Goal: Information Seeking & Learning: Learn about a topic

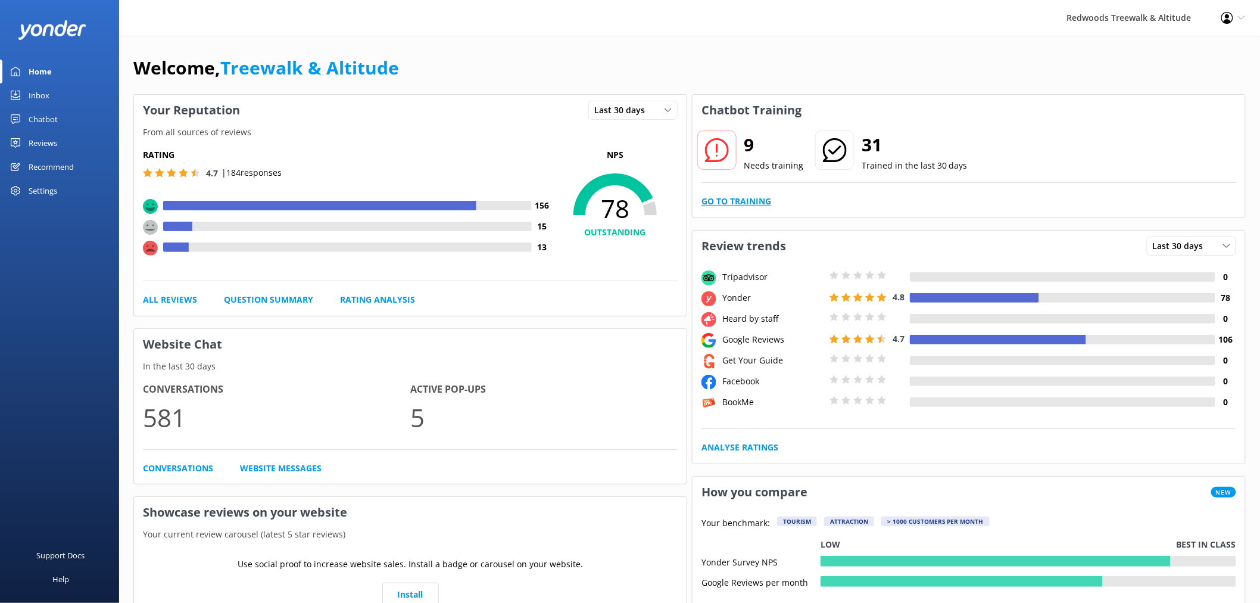
click at [733, 195] on link "Go to Training" at bounding box center [737, 201] width 70 height 13
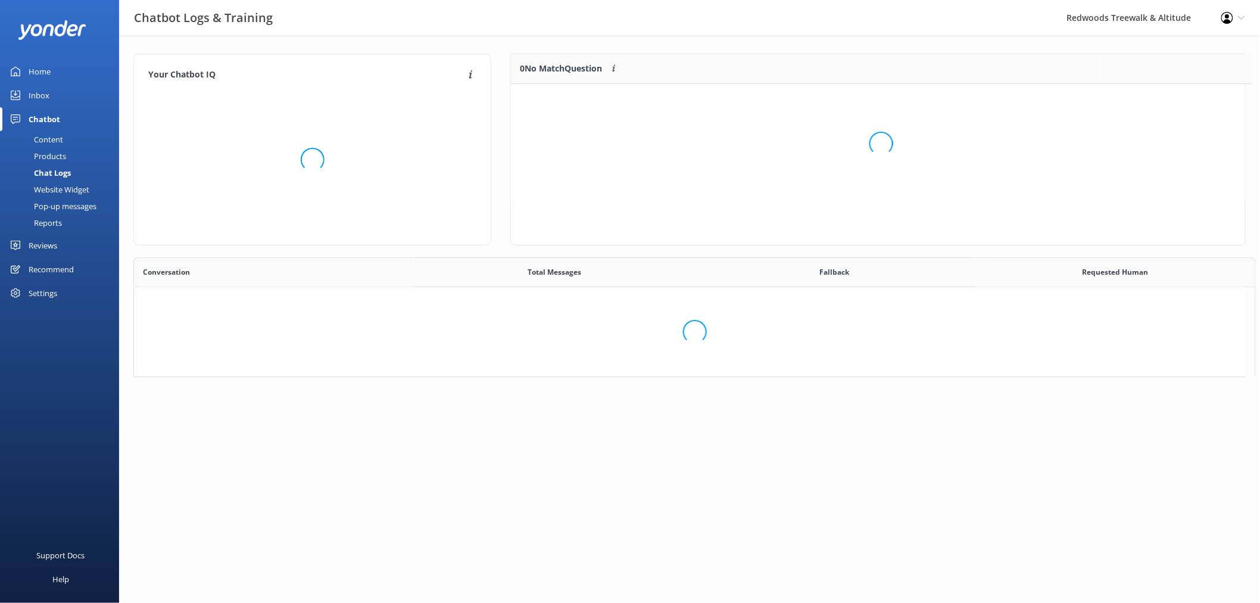
scroll to position [407, 1102]
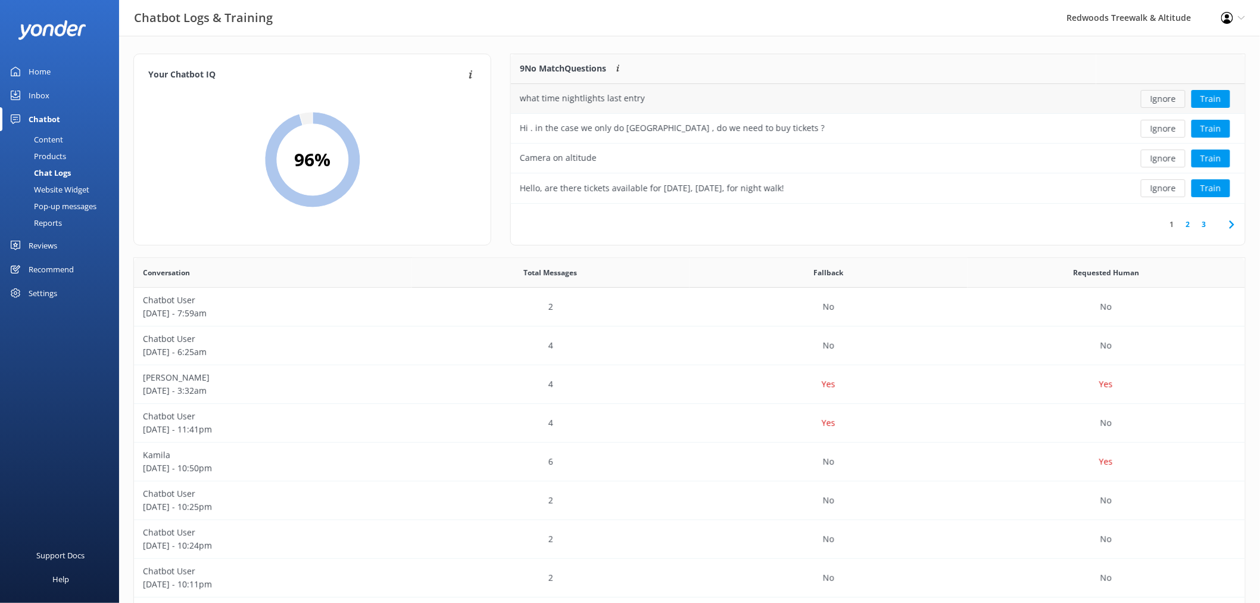
click at [1172, 99] on button "Ignore" at bounding box center [1163, 99] width 45 height 18
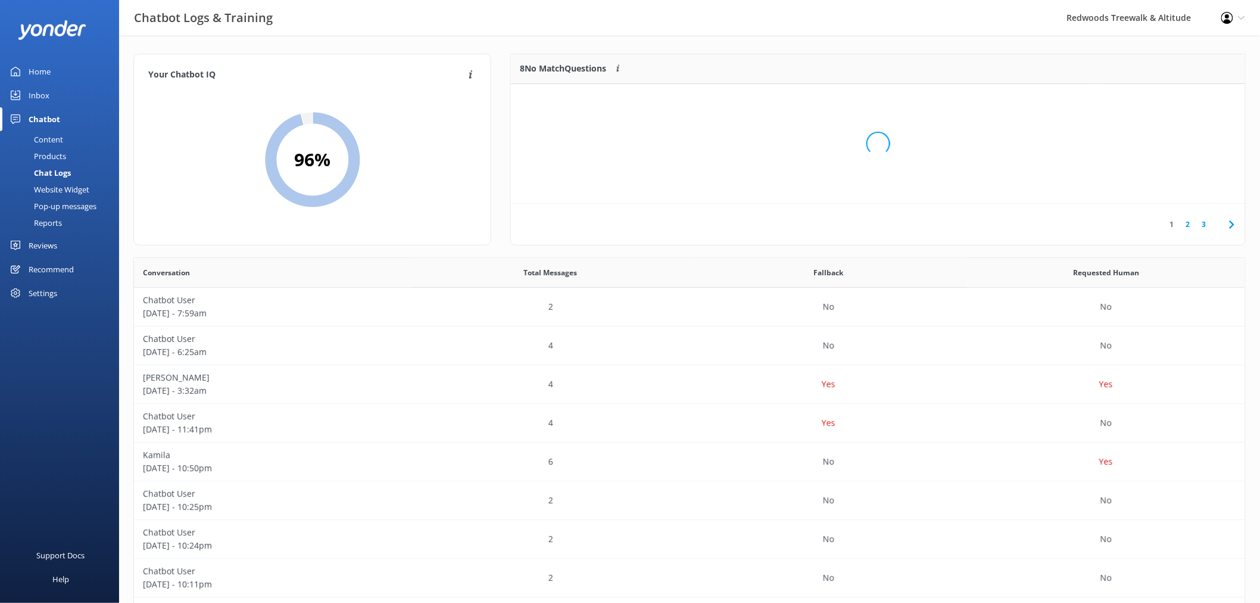
click at [1172, 99] on div "Loading.." at bounding box center [878, 143] width 711 height 603
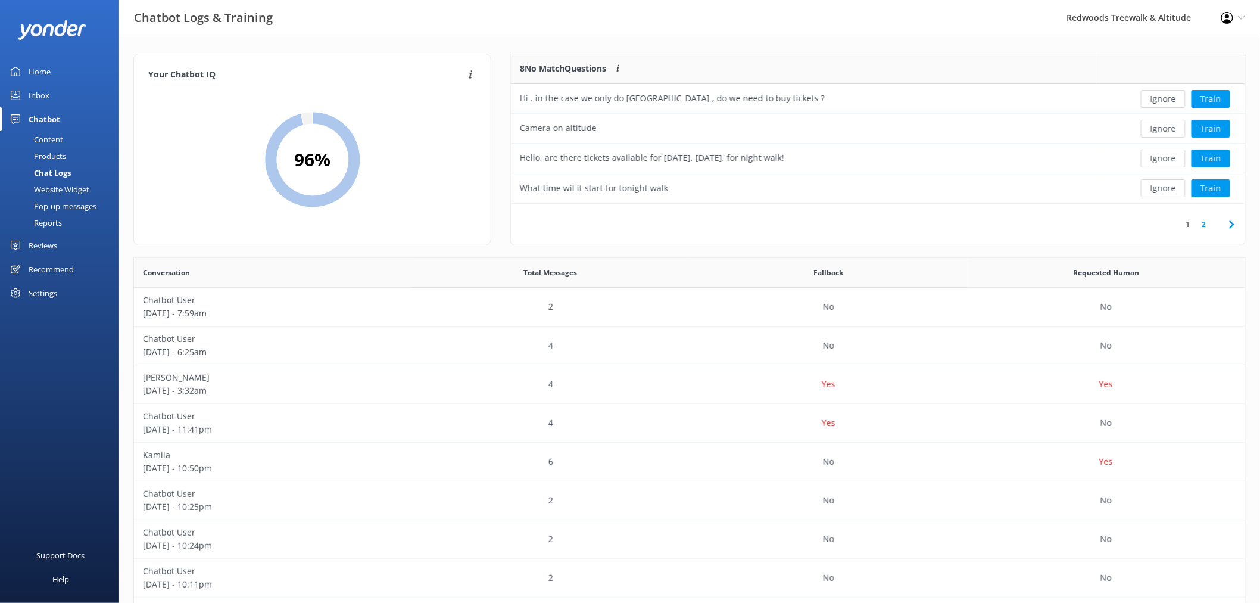
click at [1172, 99] on button "Ignore" at bounding box center [1163, 99] width 45 height 18
click at [1172, 98] on button "Ignore" at bounding box center [1163, 99] width 45 height 18
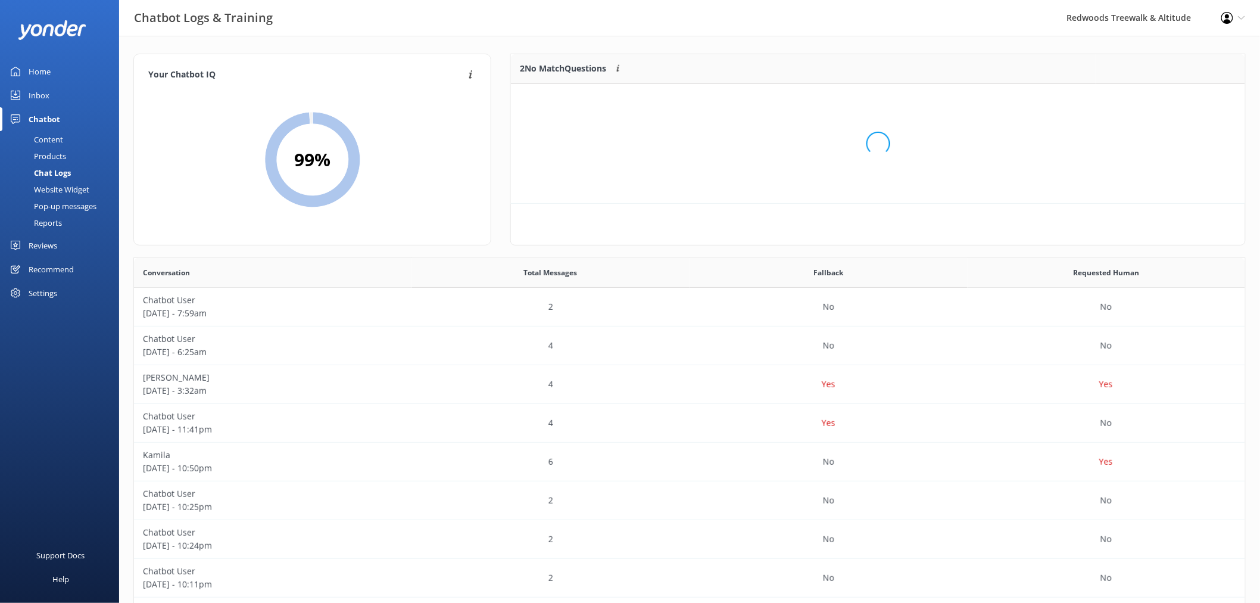
scroll to position [80, 724]
click at [1172, 98] on button "Ignore" at bounding box center [1163, 99] width 45 height 18
click at [1172, 97] on button "Ignore" at bounding box center [1163, 99] width 45 height 18
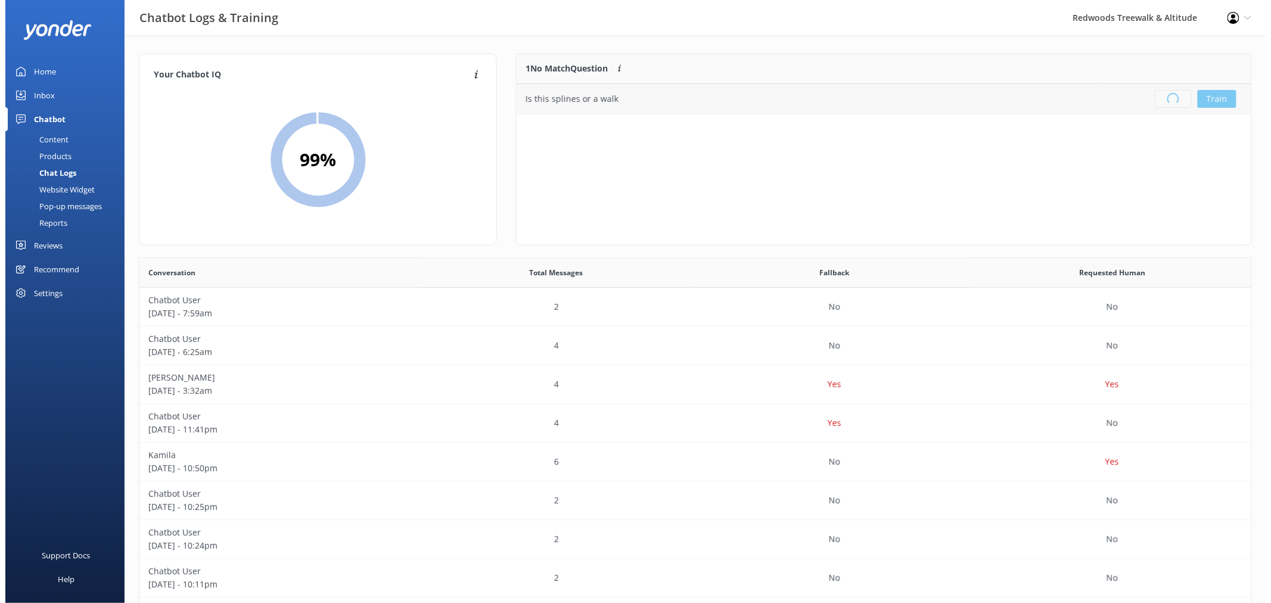
scroll to position [139, 724]
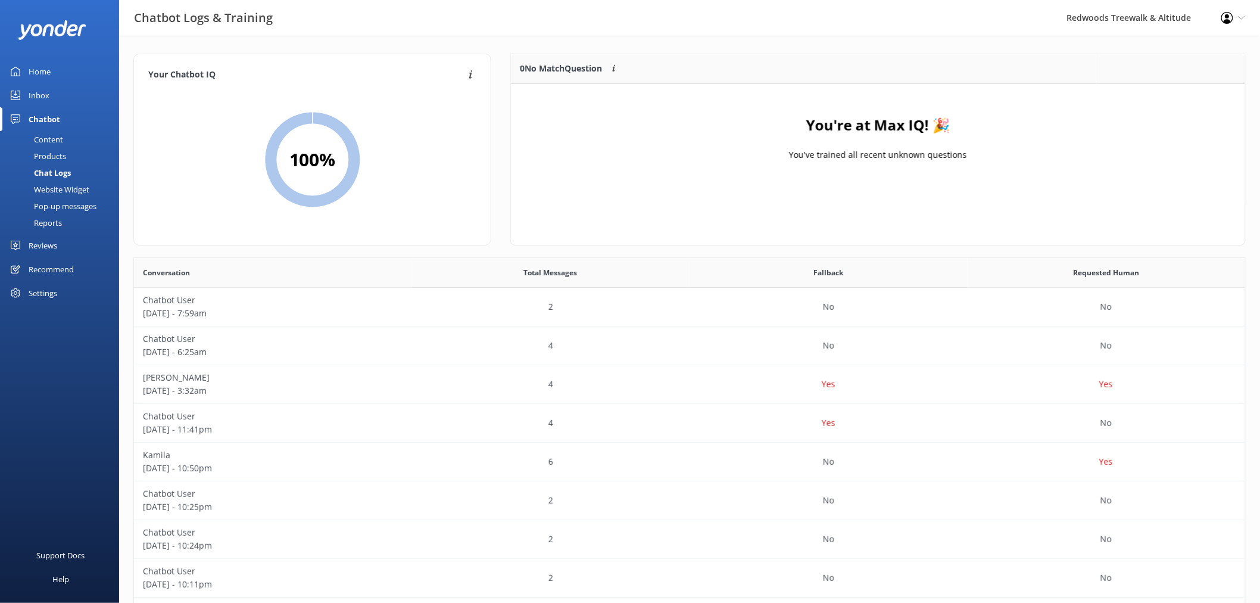
click at [67, 86] on link "Inbox" at bounding box center [59, 95] width 119 height 24
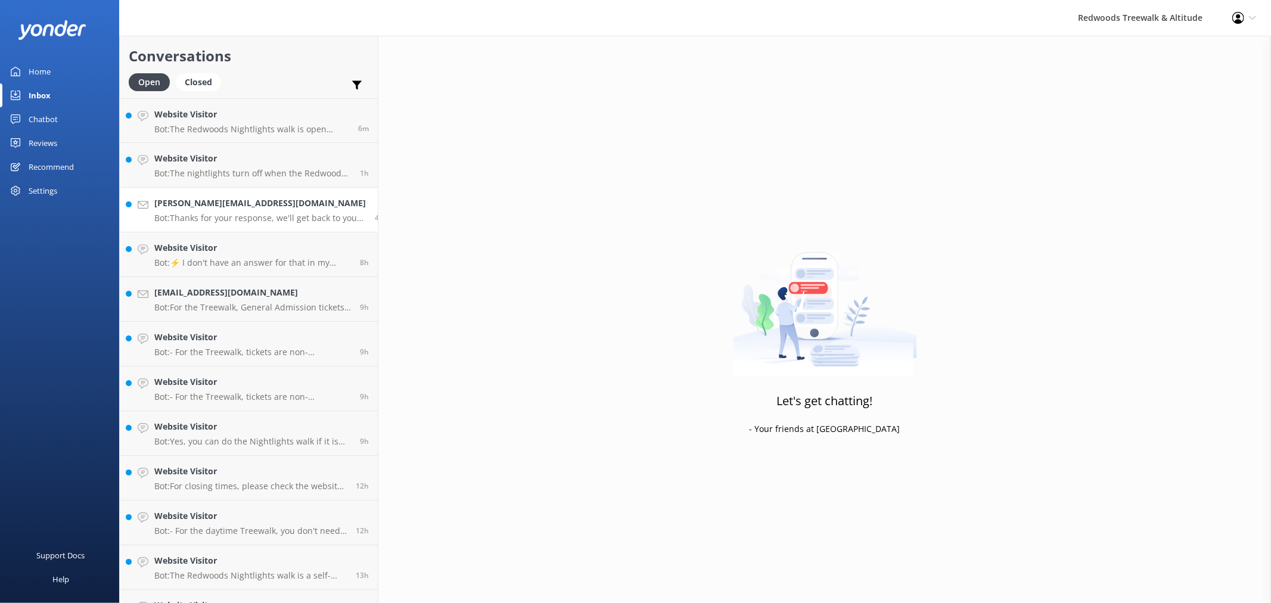
click at [244, 200] on h4 "[PERSON_NAME][EMAIL_ADDRESS][DOMAIN_NAME]" at bounding box center [259, 203] width 211 height 13
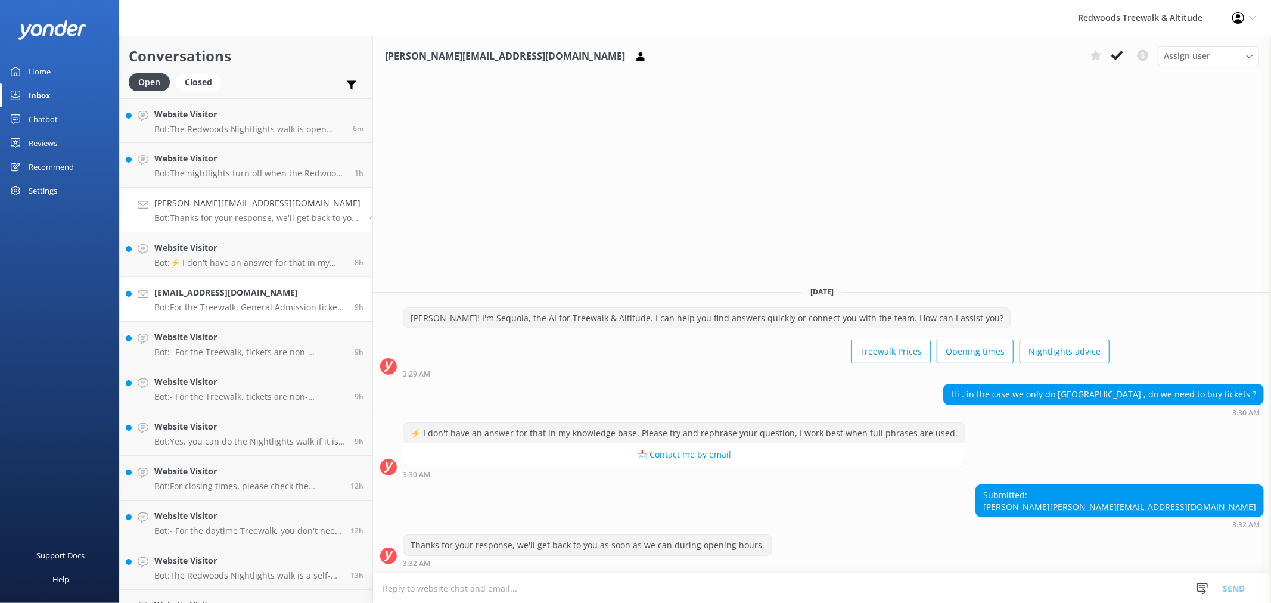
click at [252, 295] on h4 "[EMAIL_ADDRESS][DOMAIN_NAME]" at bounding box center [249, 292] width 191 height 13
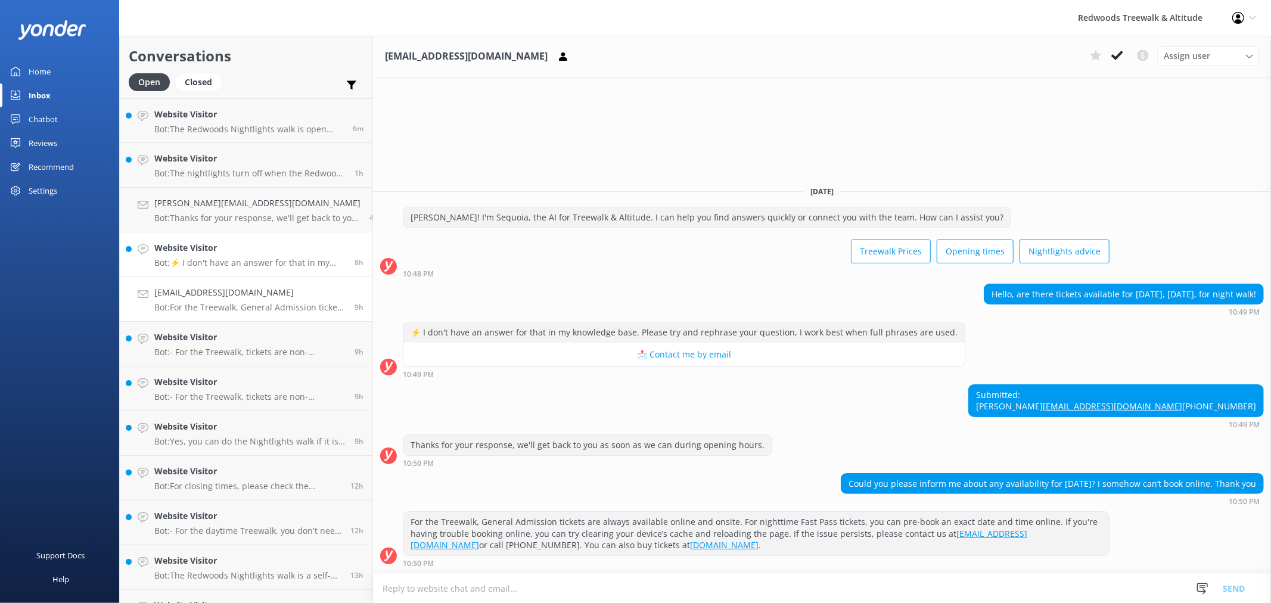
click at [222, 257] on p "Bot: ⚡ I don't have an answer for that in my knowledge base. Please try and rep…" at bounding box center [249, 262] width 191 height 11
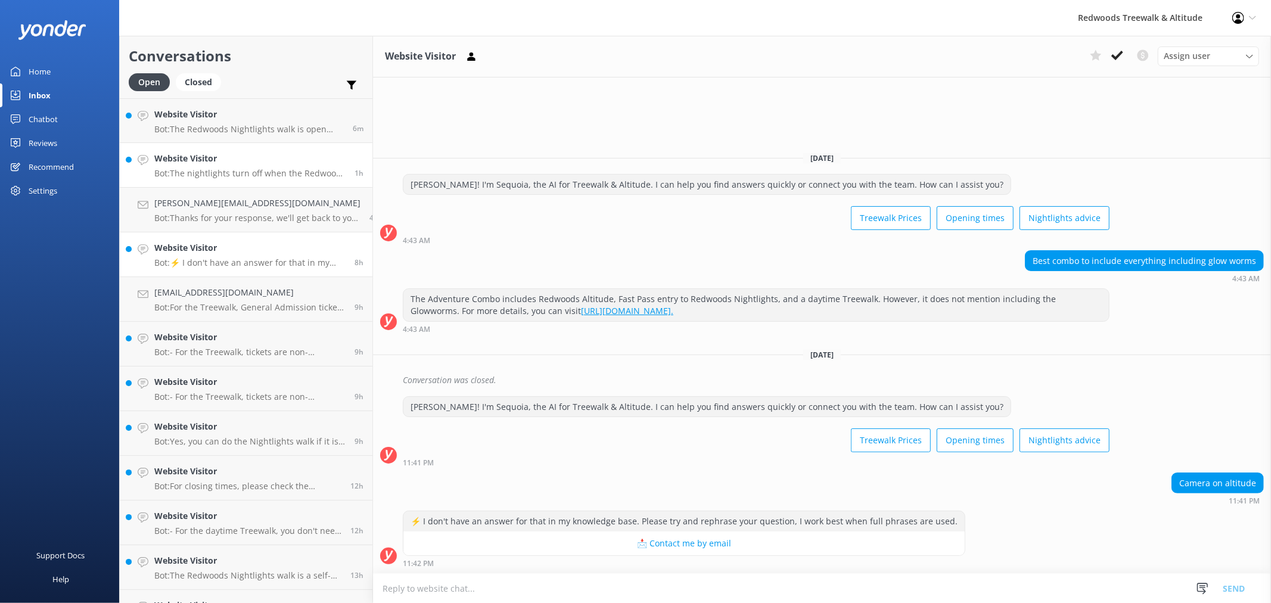
click at [222, 155] on h4 "Website Visitor" at bounding box center [249, 158] width 191 height 13
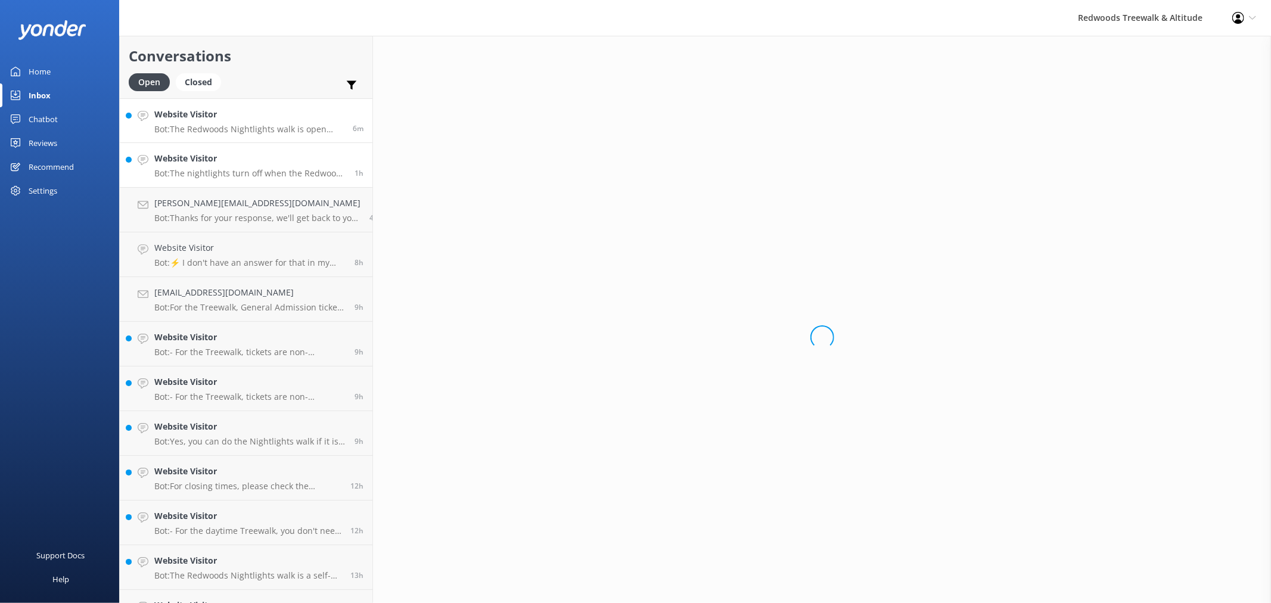
click at [222, 122] on div "Website Visitor Bot: The Redwoods Nightlights walk is open daily, and the night…" at bounding box center [248, 121] width 189 height 26
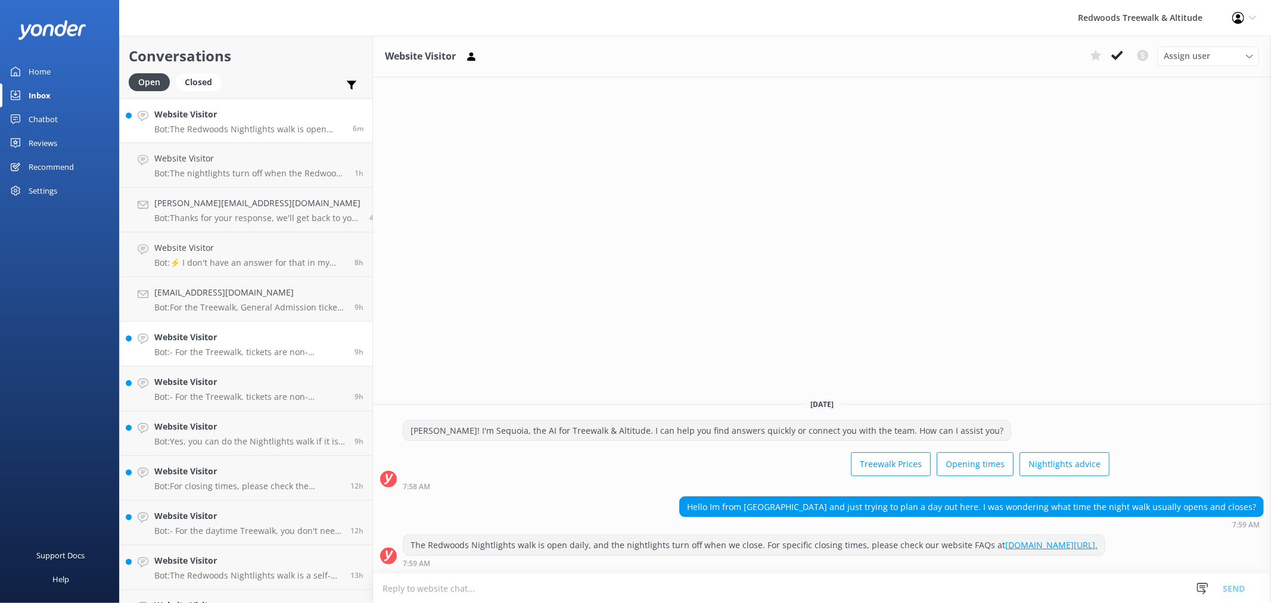
click at [203, 338] on h4 "Website Visitor" at bounding box center [249, 337] width 191 height 13
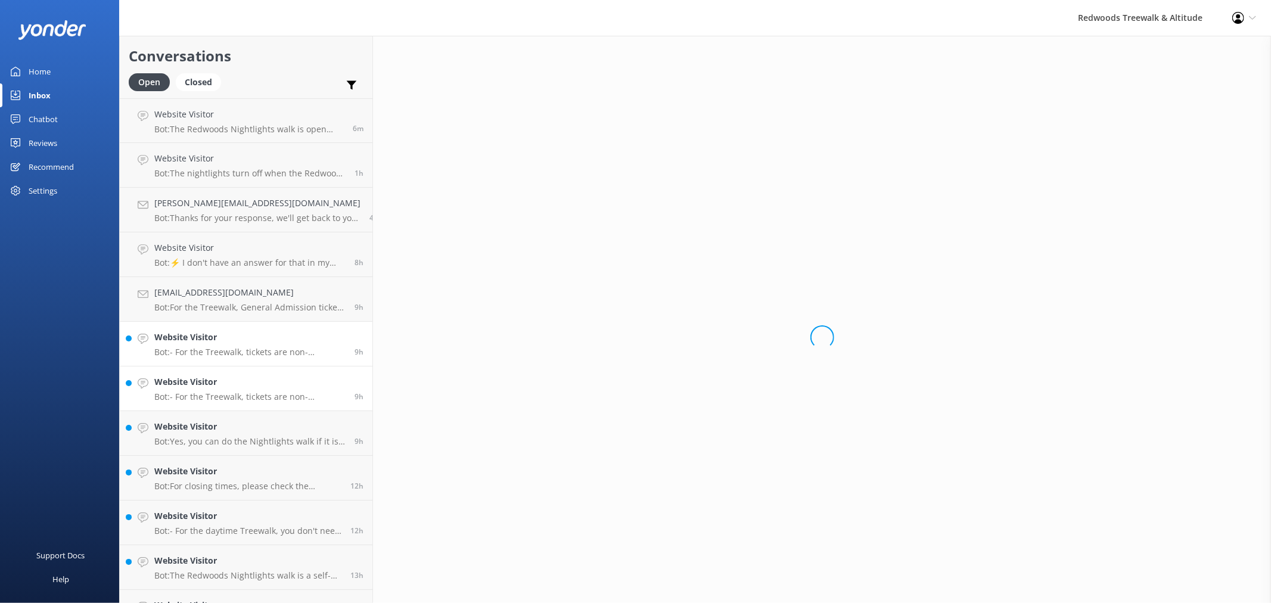
click at [191, 394] on p "Bot: - For the Treewalk, tickets are non-refundable and non-transferable. Howev…" at bounding box center [249, 396] width 191 height 11
click at [180, 429] on h4 "Website Visitor" at bounding box center [249, 426] width 191 height 13
click at [179, 472] on h4 "Website Visitor" at bounding box center [247, 471] width 187 height 13
click at [167, 525] on p "Bot: - For the daytime Treewalk, you don't need to book in advance as it is Gen…" at bounding box center [247, 530] width 187 height 11
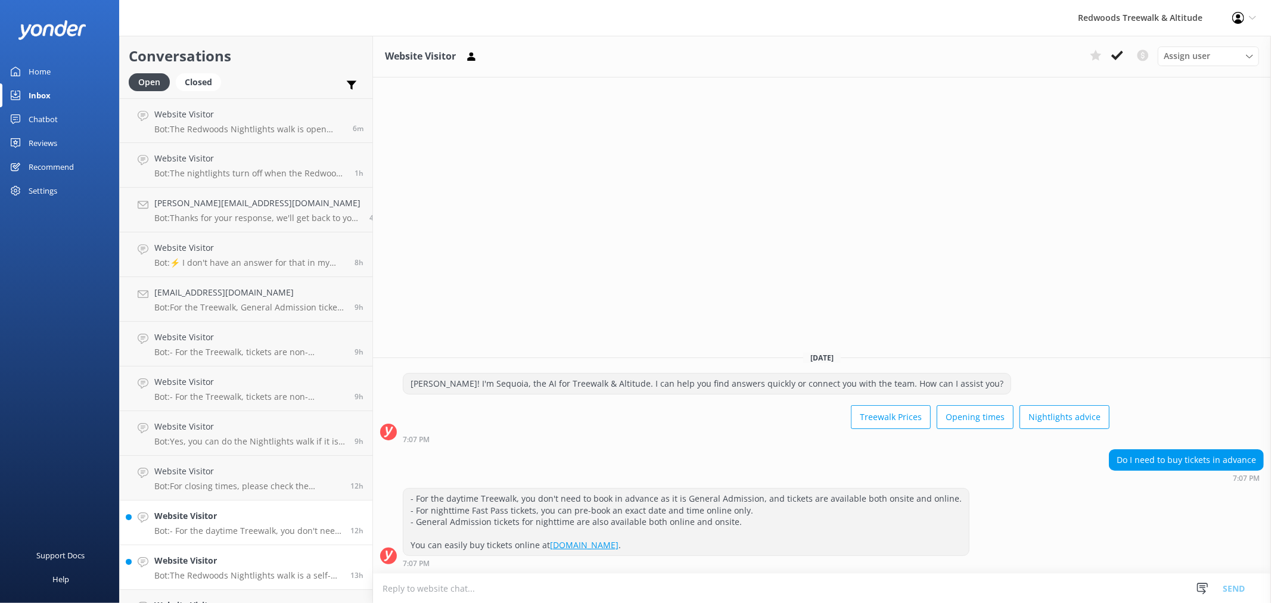
click at [167, 562] on h4 "Website Visitor" at bounding box center [247, 560] width 187 height 13
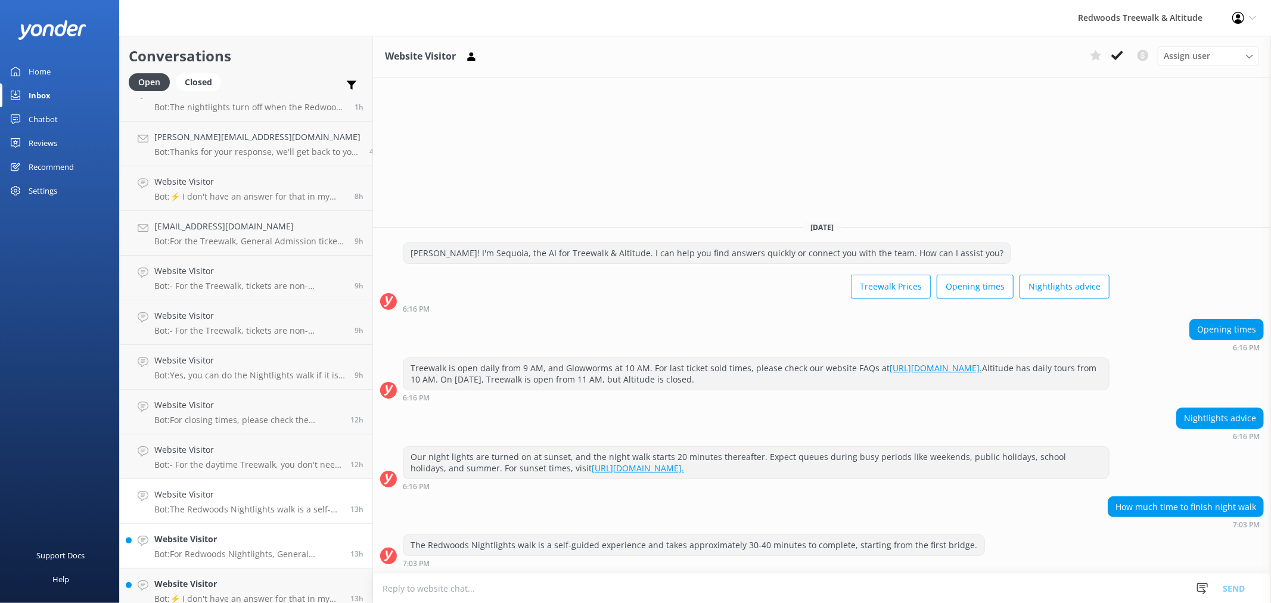
click at [186, 546] on div "Website Visitor Bot: For Redwoods Nightlights, General Admission tickets start …" at bounding box center [247, 546] width 187 height 26
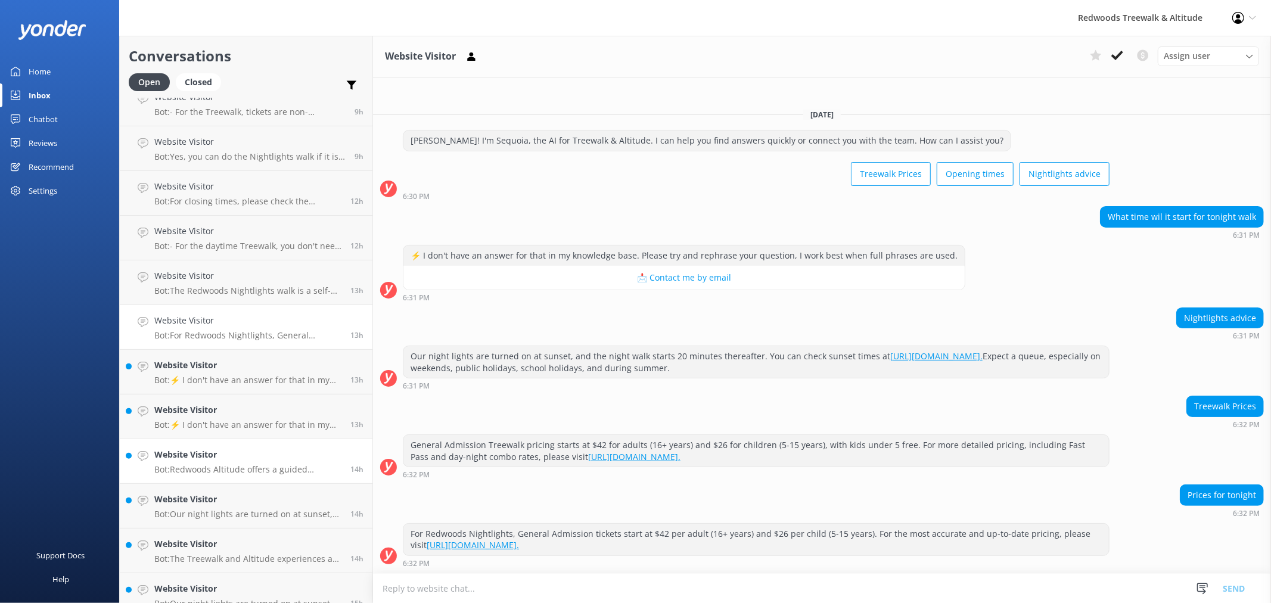
scroll to position [331, 0]
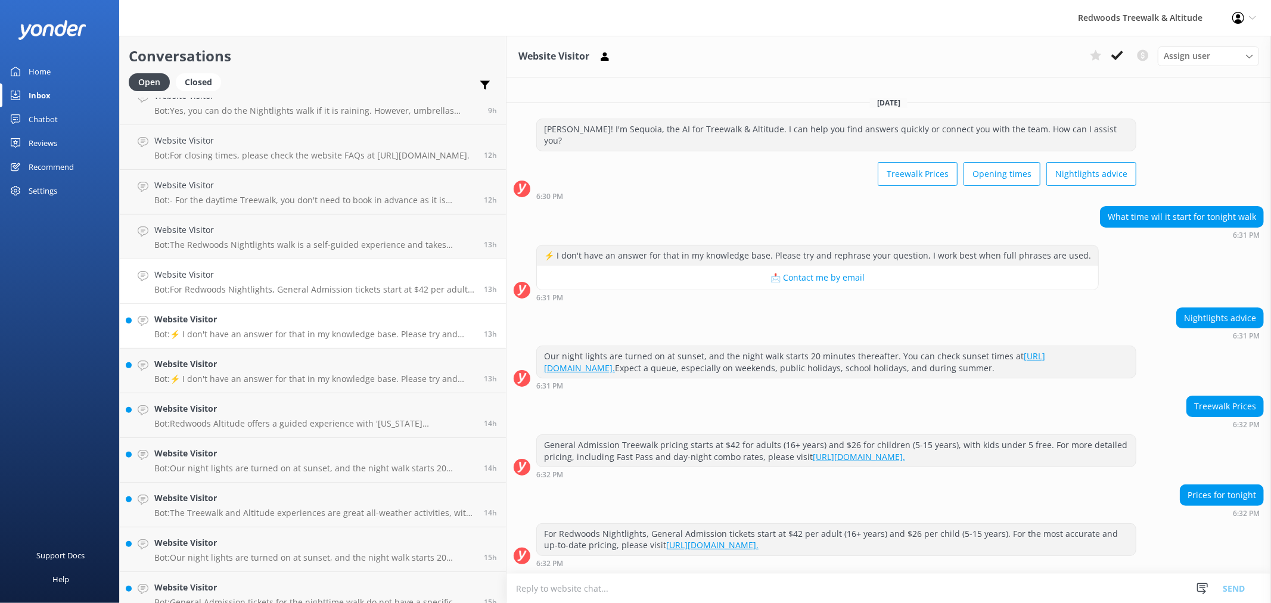
click at [219, 338] on p "Bot: ⚡ I don't have an answer for that in my knowledge base. Please try and rep…" at bounding box center [314, 334] width 320 height 11
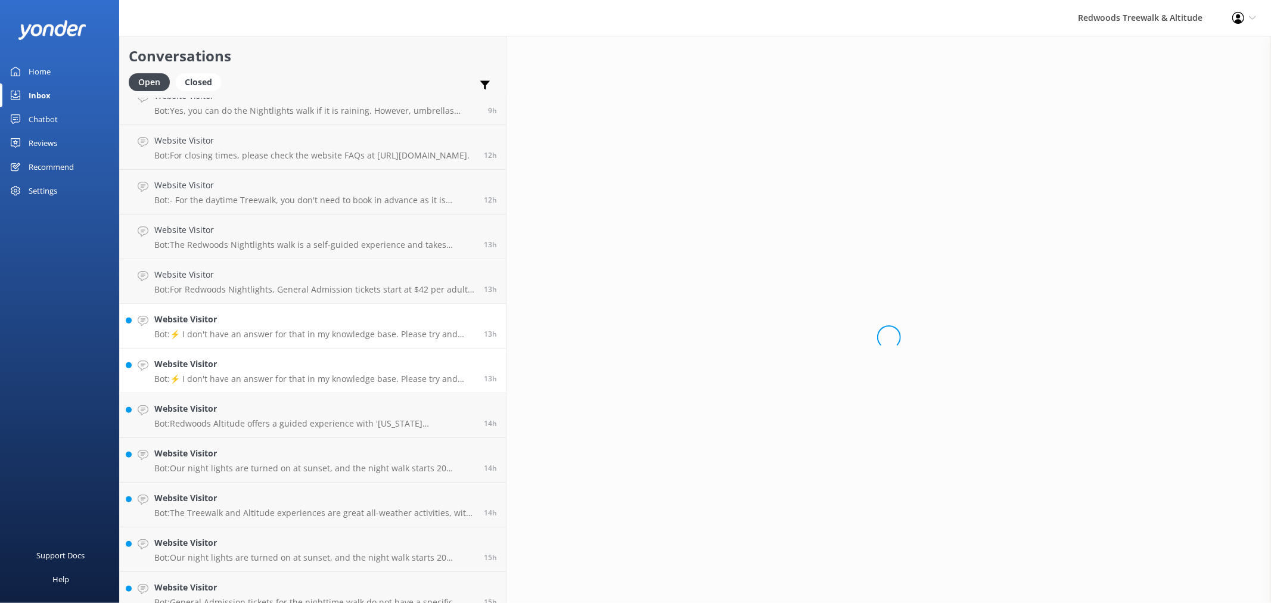
click at [206, 375] on p "Bot: ⚡ I don't have an answer for that in my knowledge base. Please try and rep…" at bounding box center [314, 378] width 320 height 11
click at [194, 421] on p "Bot: Redwoods Altitude offers a guided experience with '[US_STATE][PERSON_NAME]…" at bounding box center [314, 423] width 320 height 11
click at [183, 477] on link "Website Visitor Bot: Our night lights are turned on at sunset, and the night wa…" at bounding box center [313, 460] width 386 height 45
click at [187, 528] on link "Website Visitor Bot: Our night lights are turned on at sunset, and the night wa…" at bounding box center [313, 549] width 386 height 45
click at [181, 572] on link "Website Visitor Bot: General Admission tickets for the nighttime walk do not ha…" at bounding box center [313, 594] width 386 height 45
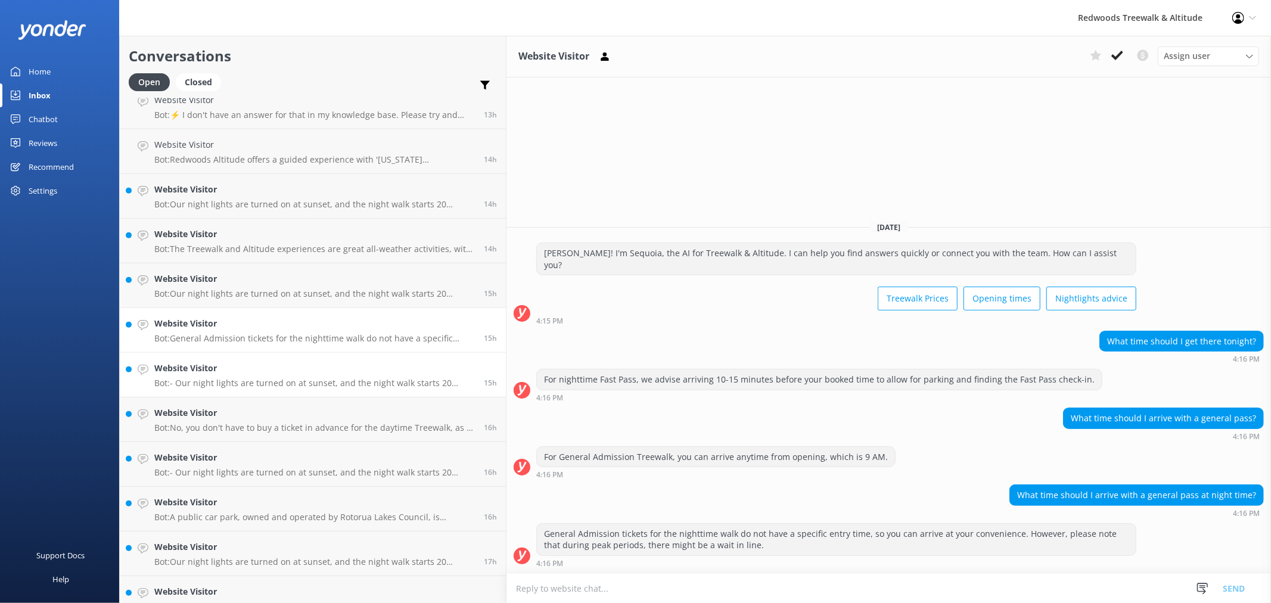
scroll to position [596, 0]
click at [213, 247] on p "Bot: The Treewalk and Altitude experiences are great all-weather activities, wi…" at bounding box center [314, 247] width 320 height 11
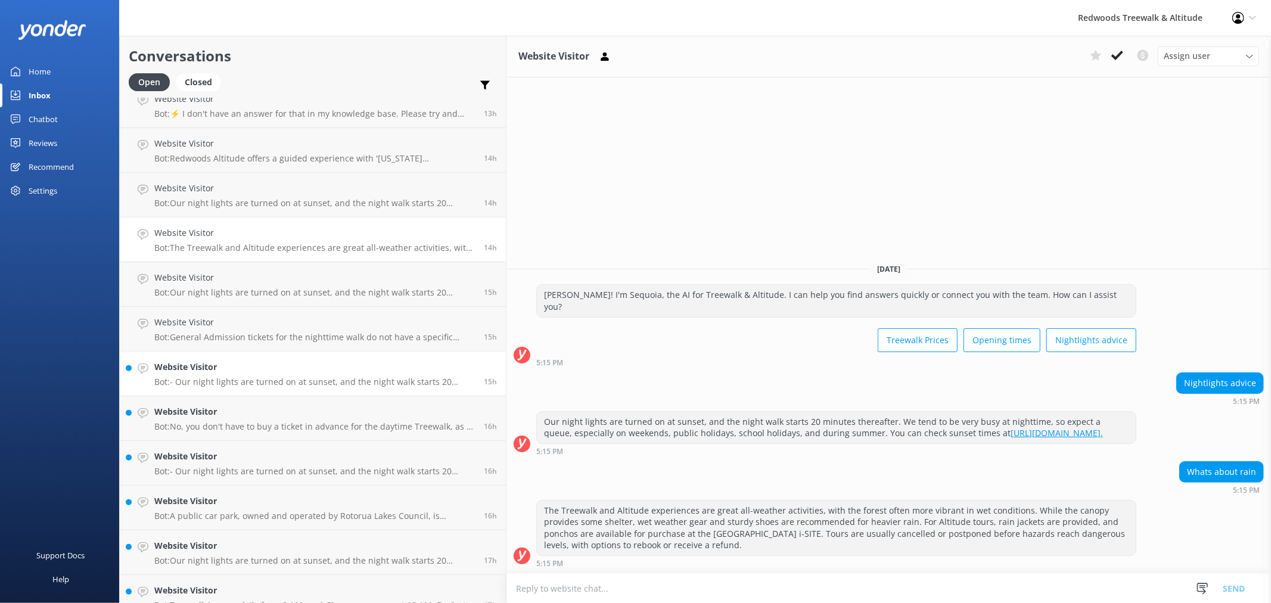
drag, startPoint x: 241, startPoint y: 365, endPoint x: 229, endPoint y: 394, distance: 31.8
click at [241, 364] on h4 "Website Visitor" at bounding box center [314, 366] width 320 height 13
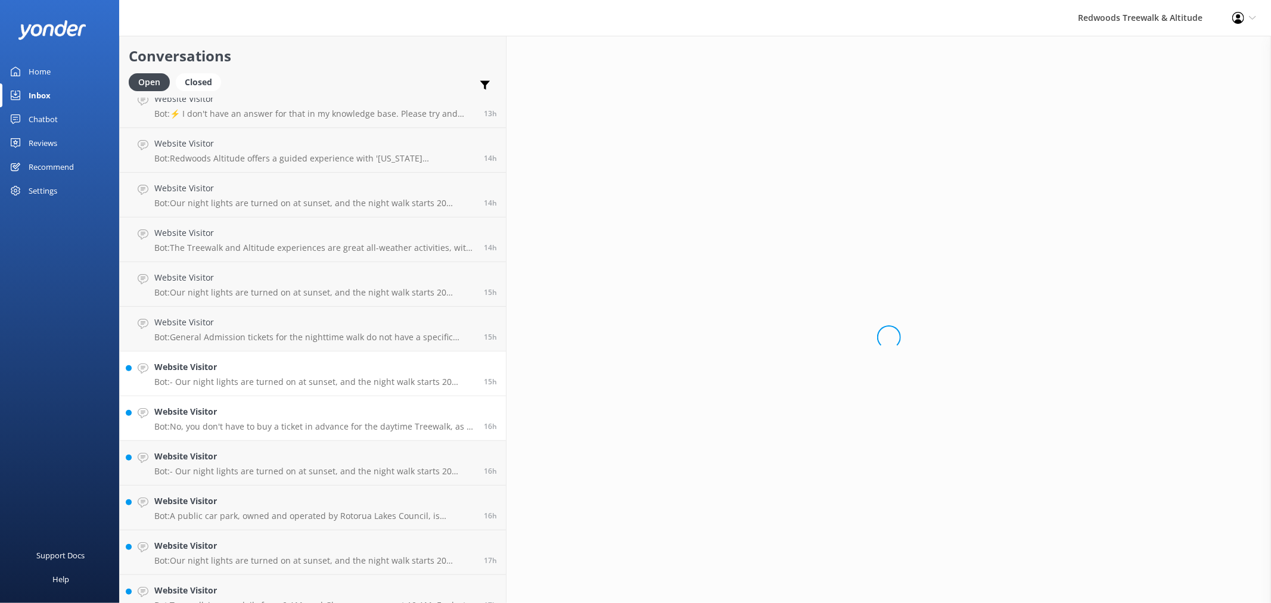
click at [223, 407] on h4 "Website Visitor" at bounding box center [314, 411] width 320 height 13
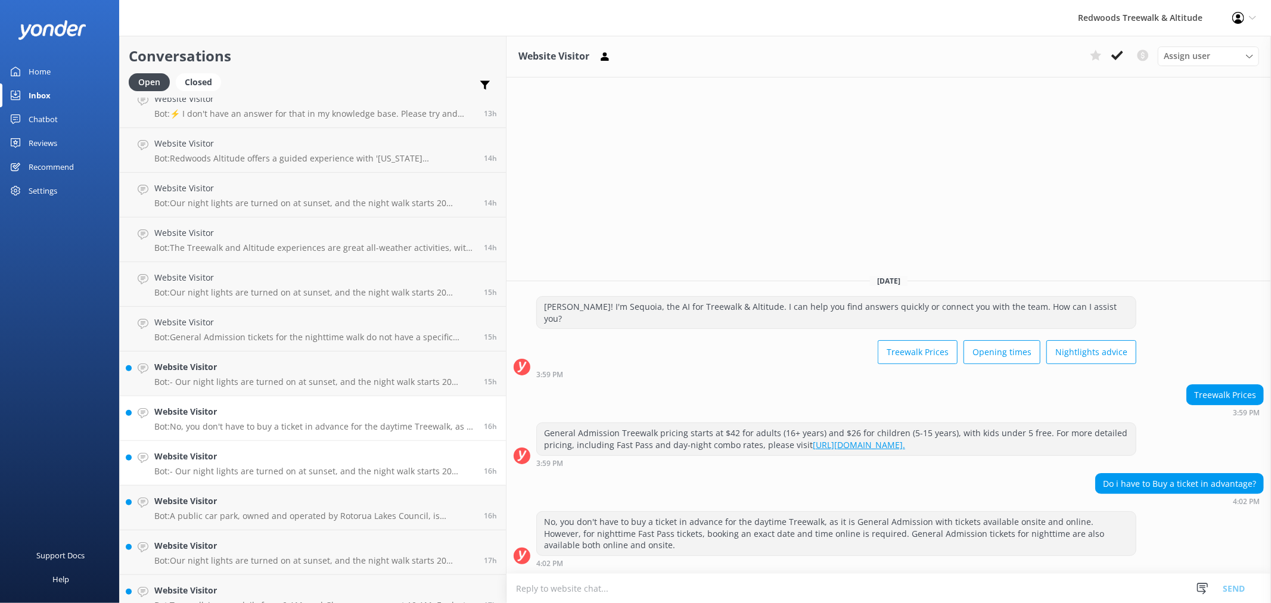
click at [214, 460] on h4 "Website Visitor" at bounding box center [314, 456] width 320 height 13
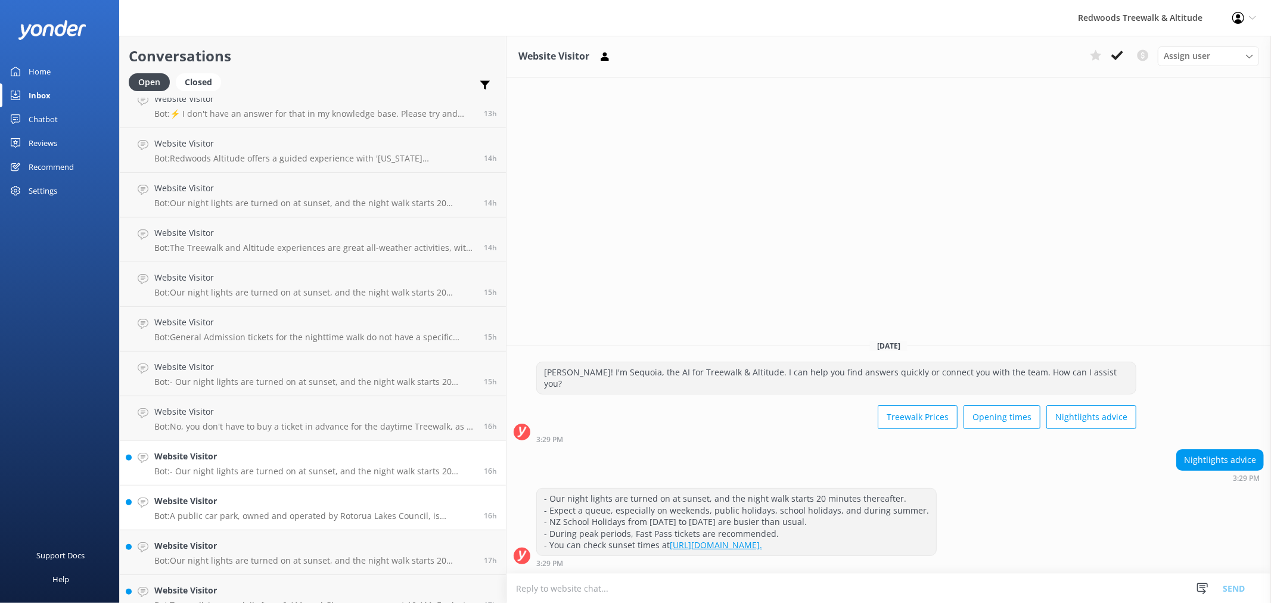
click at [216, 525] on link "Website Visitor Bot: A public car park, owned and operated by Rotorua Lakes Cou…" at bounding box center [313, 507] width 386 height 45
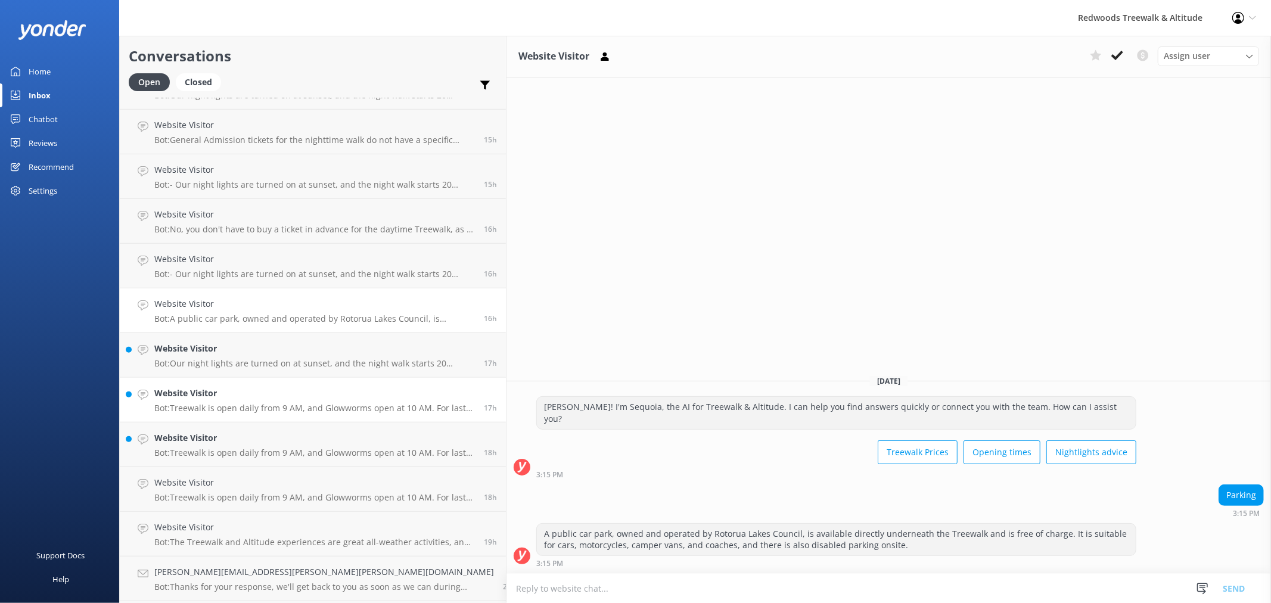
scroll to position [794, 0]
click at [247, 356] on div "Website Visitor Bot: Our night lights are turned on at sunset, and the night wa…" at bounding box center [314, 354] width 320 height 26
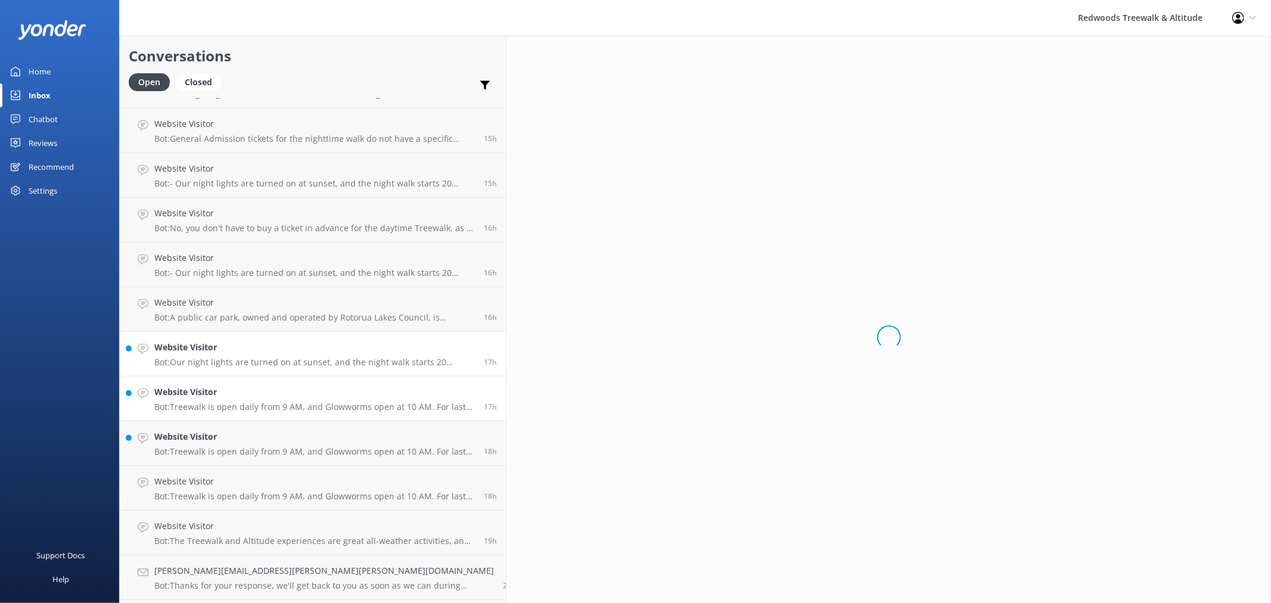
click at [239, 389] on h4 "Website Visitor" at bounding box center [314, 391] width 320 height 13
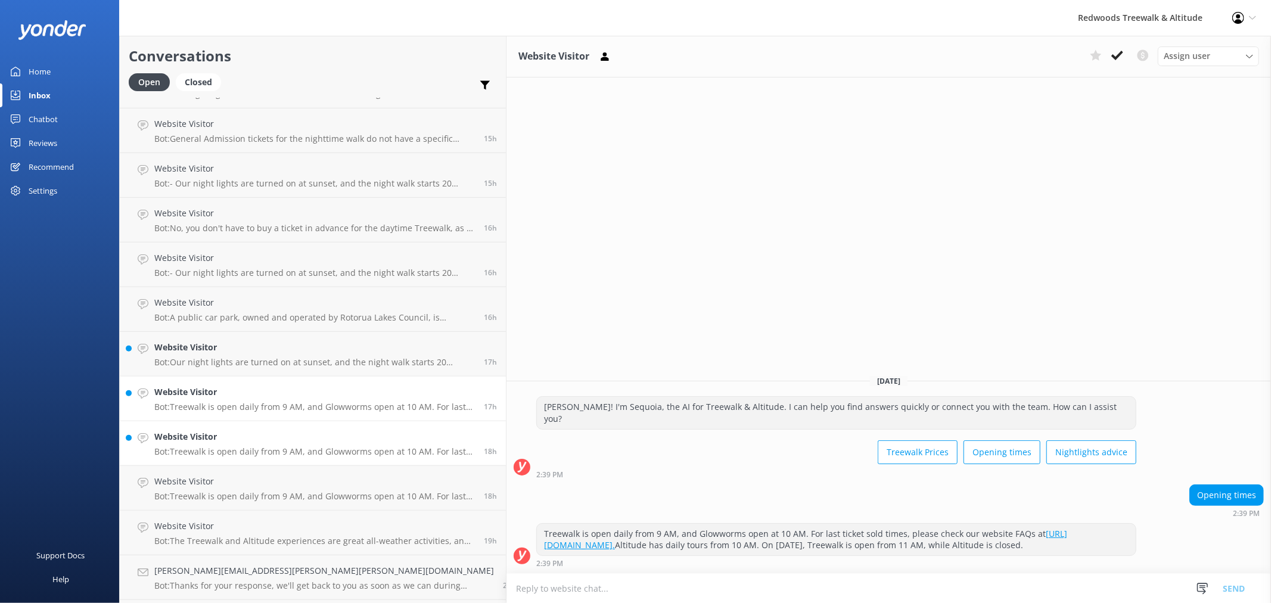
click at [225, 435] on h4 "Website Visitor" at bounding box center [314, 436] width 320 height 13
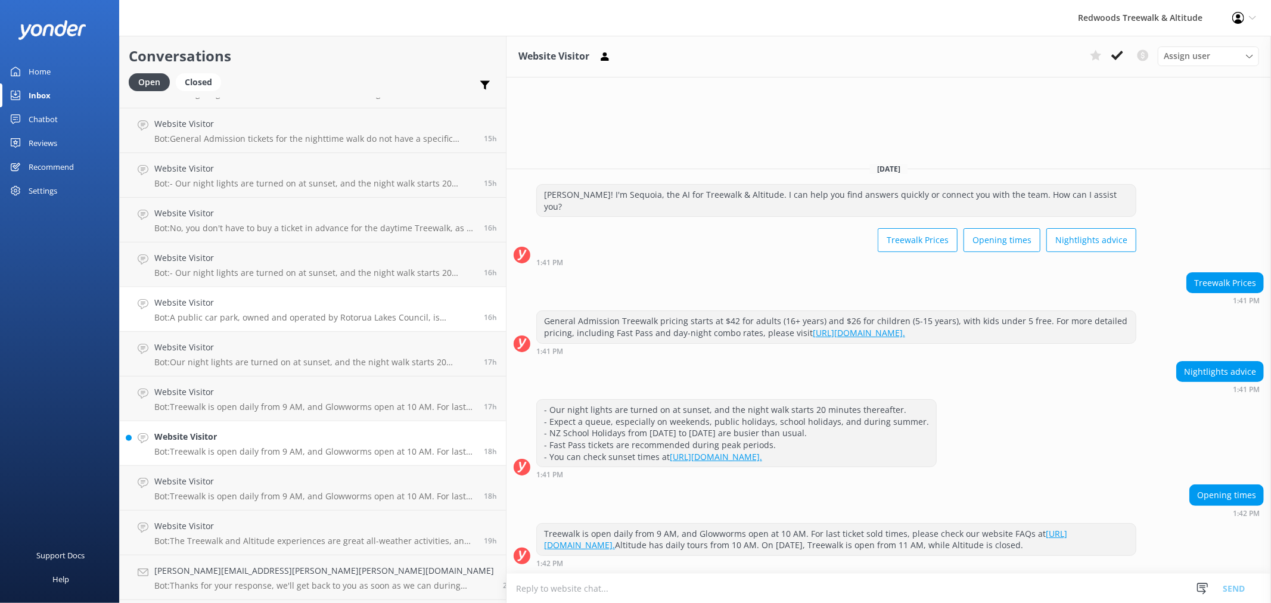
click at [223, 304] on h4 "Website Visitor" at bounding box center [314, 302] width 320 height 13
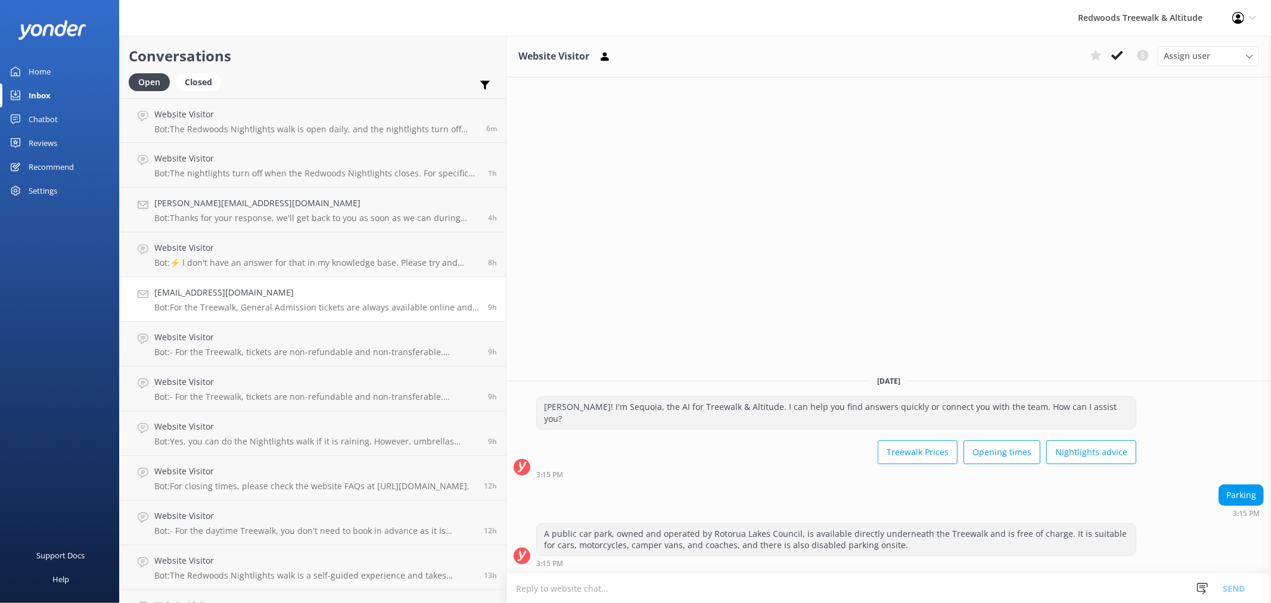
click at [248, 296] on h4 "[EMAIL_ADDRESS][DOMAIN_NAME]" at bounding box center [316, 292] width 325 height 13
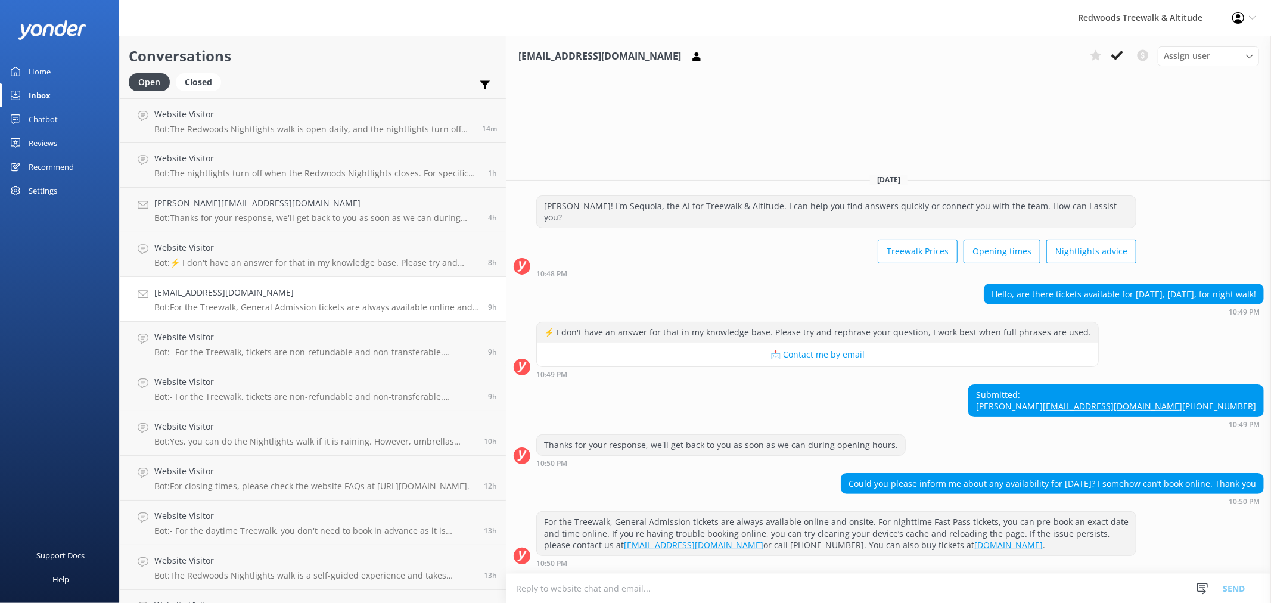
drag, startPoint x: 54, startPoint y: 54, endPoint x: 52, endPoint y: 62, distance: 8.5
click at [54, 54] on div at bounding box center [59, 30] width 119 height 60
click at [51, 76] on link "Home" at bounding box center [59, 72] width 119 height 24
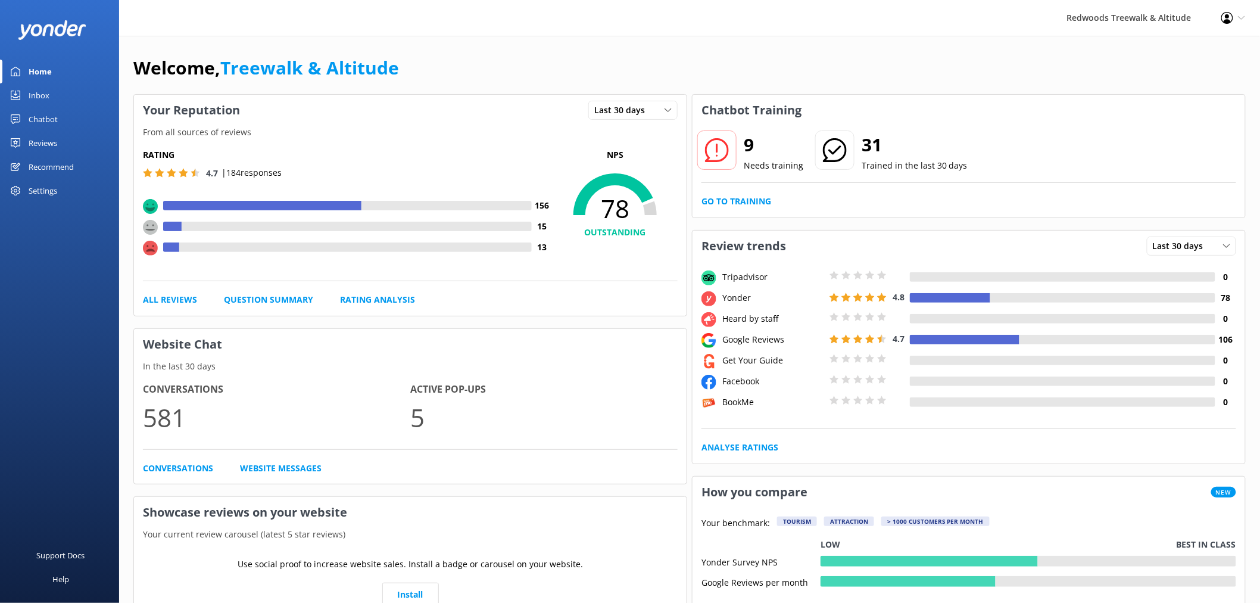
click at [51, 137] on div "Reviews" at bounding box center [43, 143] width 29 height 24
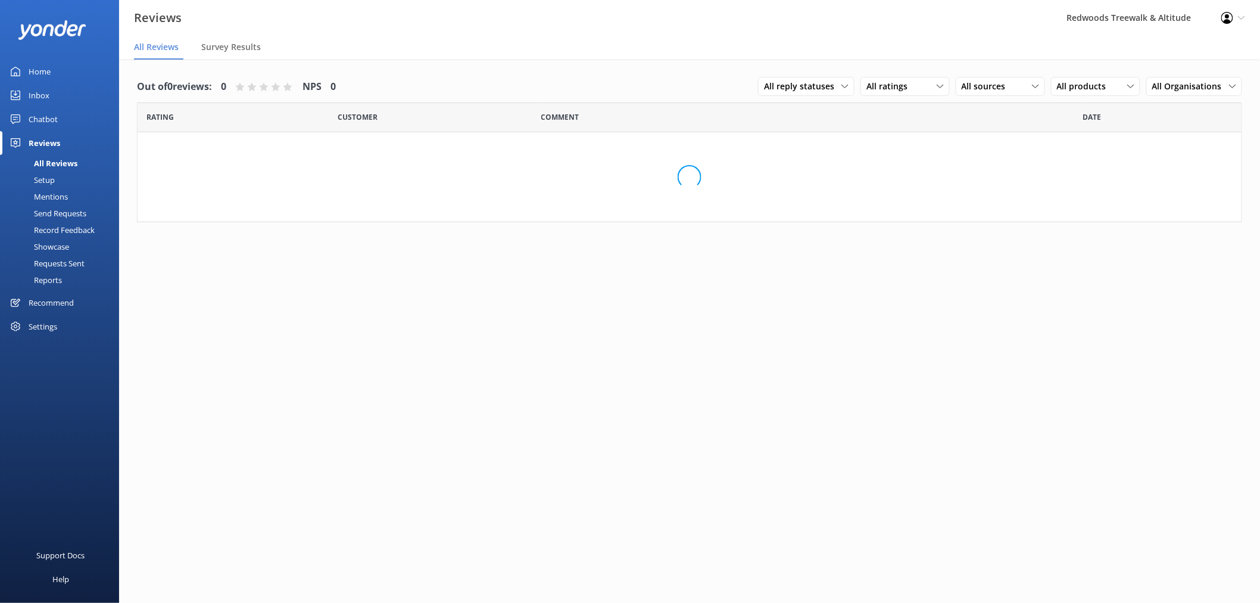
click at [62, 76] on link "Home" at bounding box center [59, 72] width 119 height 24
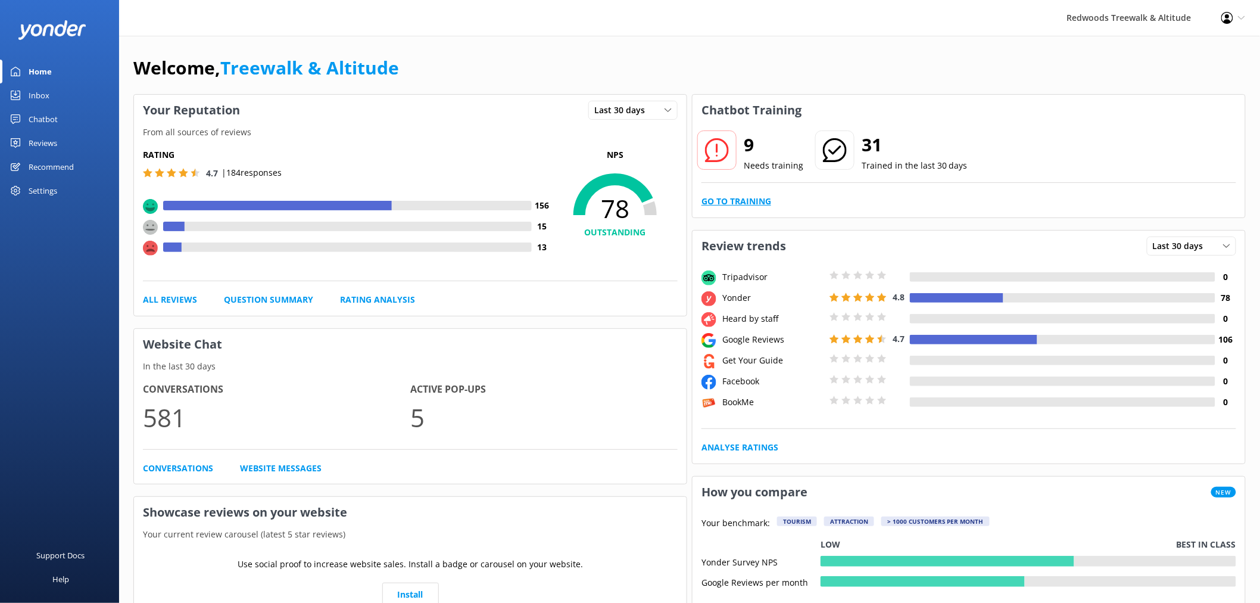
click at [746, 199] on link "Go to Training" at bounding box center [737, 201] width 70 height 13
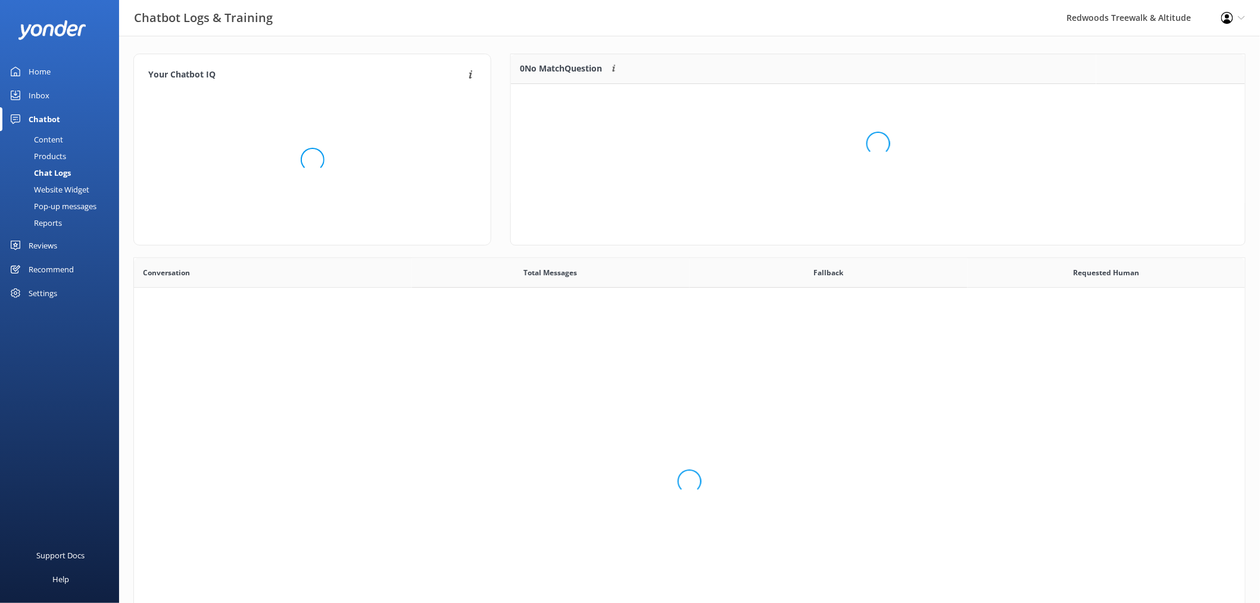
scroll to position [407, 1102]
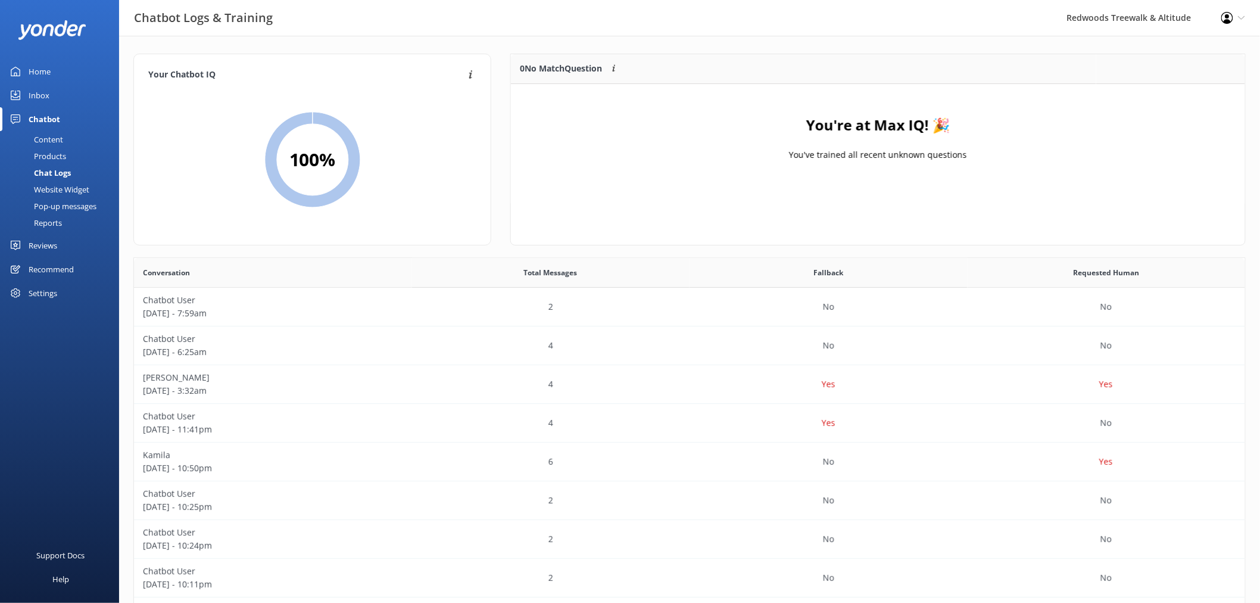
click at [76, 67] on link "Home" at bounding box center [59, 72] width 119 height 24
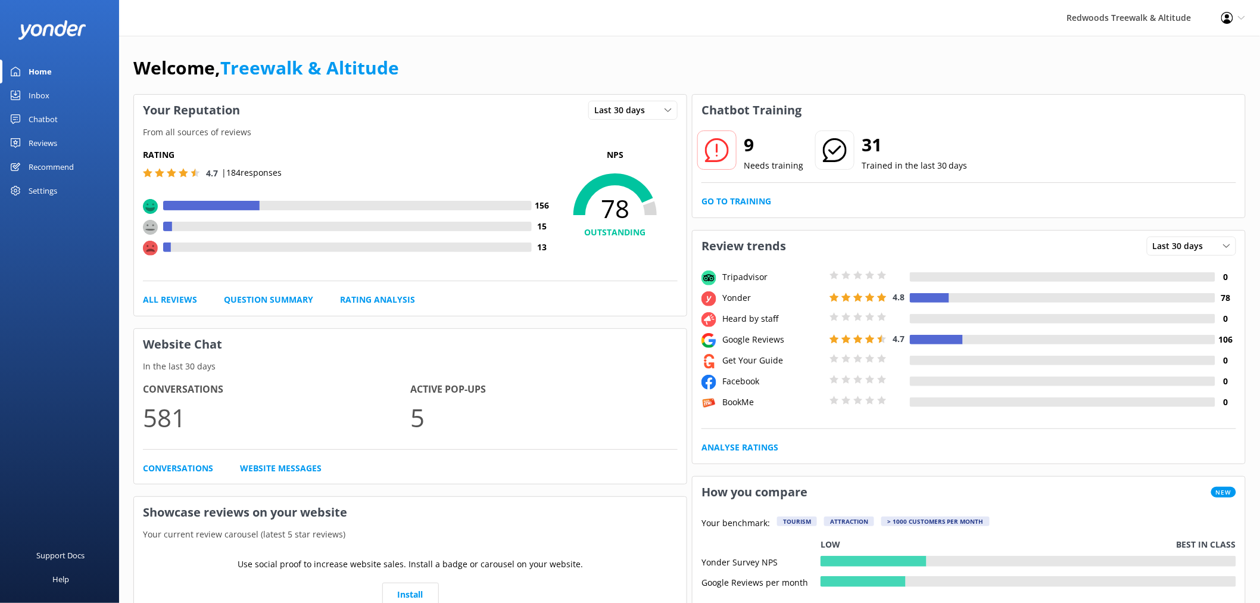
click at [54, 92] on link "Inbox" at bounding box center [59, 95] width 119 height 24
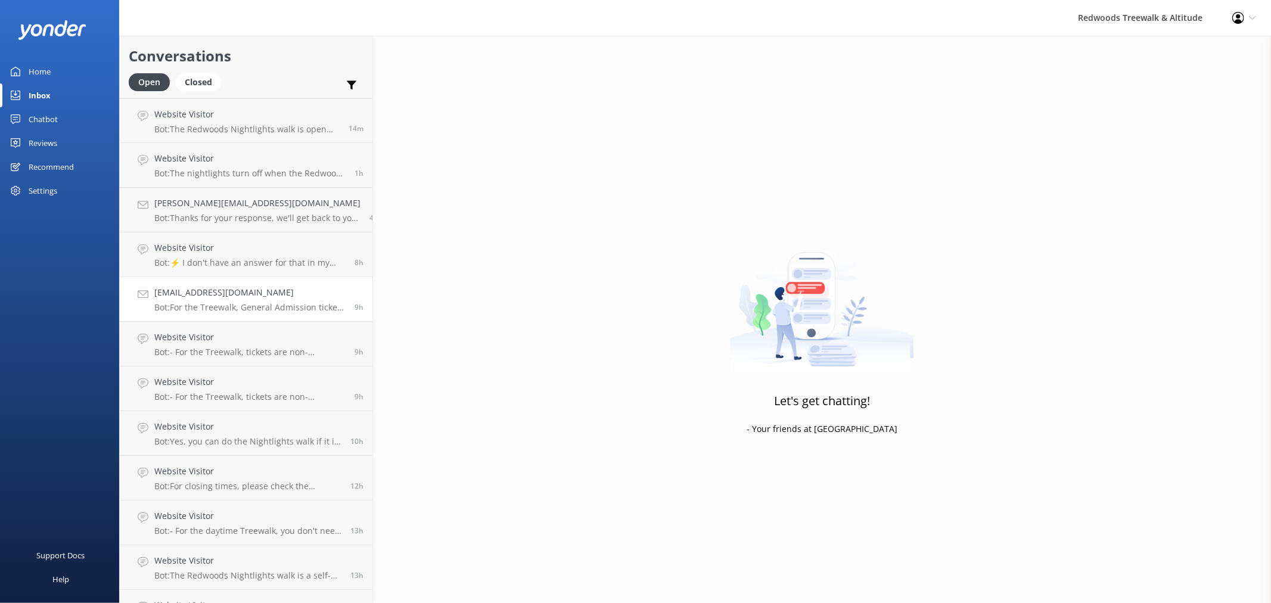
click at [251, 294] on h4 "[EMAIL_ADDRESS][DOMAIN_NAME]" at bounding box center [249, 292] width 191 height 13
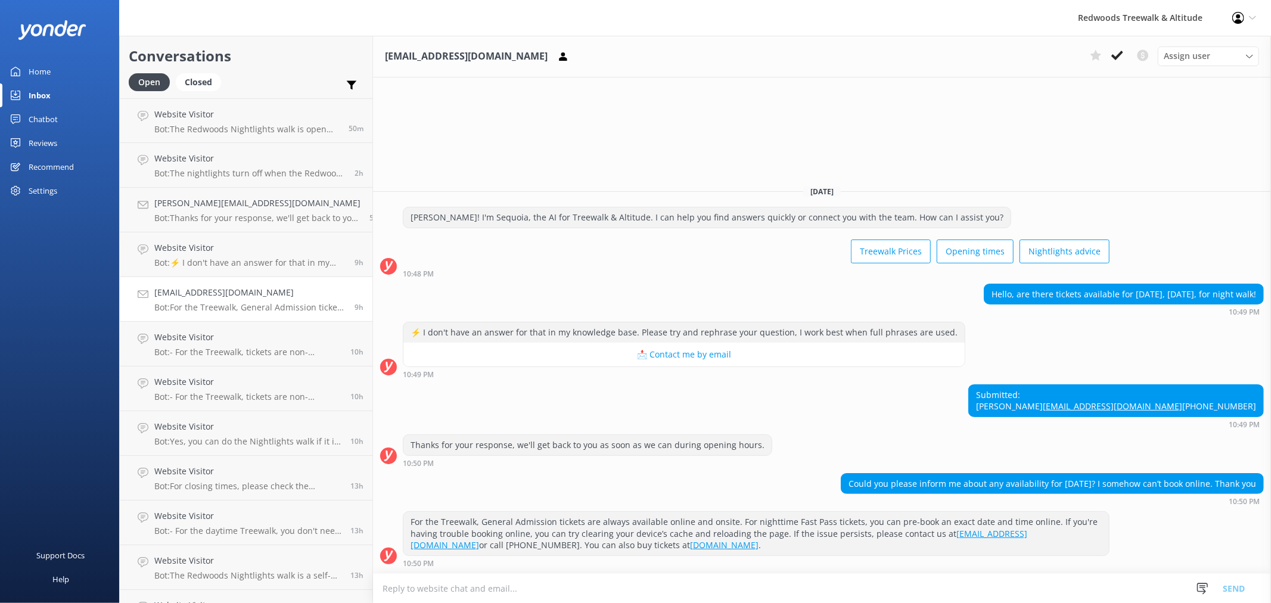
drag, startPoint x: 71, startPoint y: 69, endPoint x: 58, endPoint y: 101, distance: 35.5
click at [71, 69] on link "Home" at bounding box center [59, 72] width 119 height 24
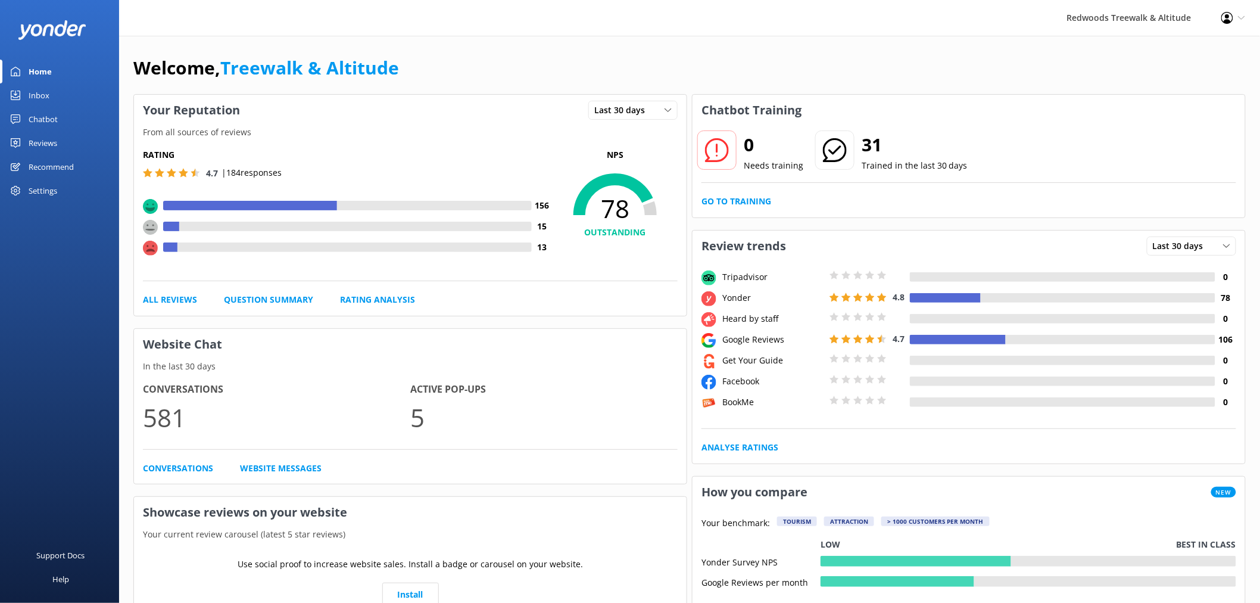
click at [55, 140] on div "Reviews" at bounding box center [43, 143] width 29 height 24
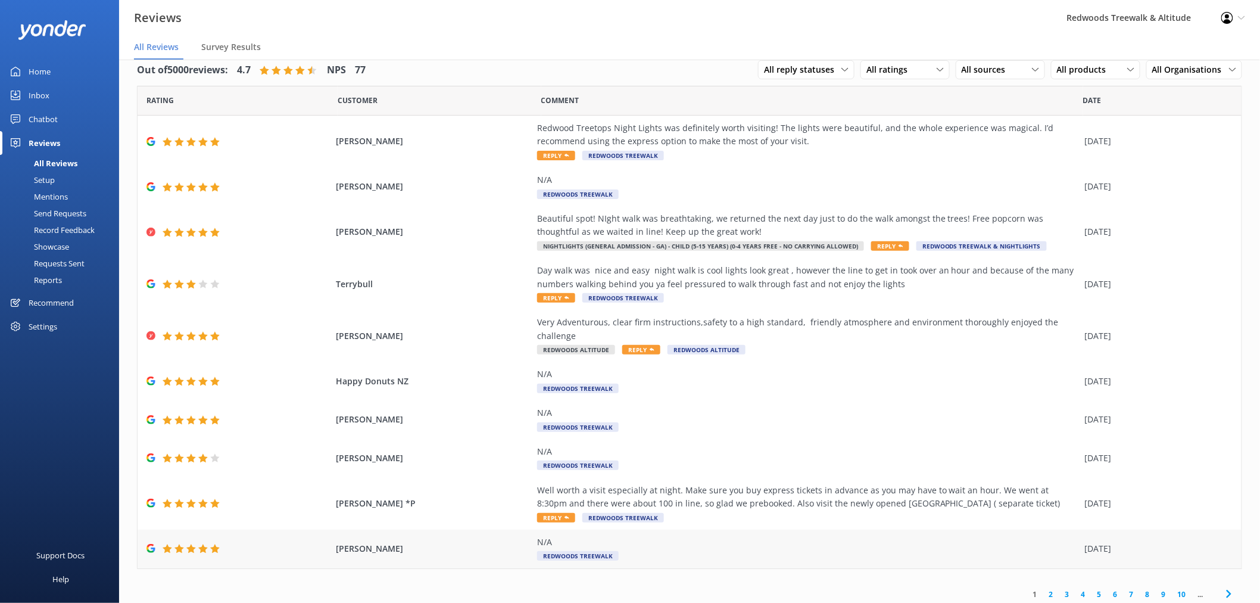
scroll to position [21, 0]
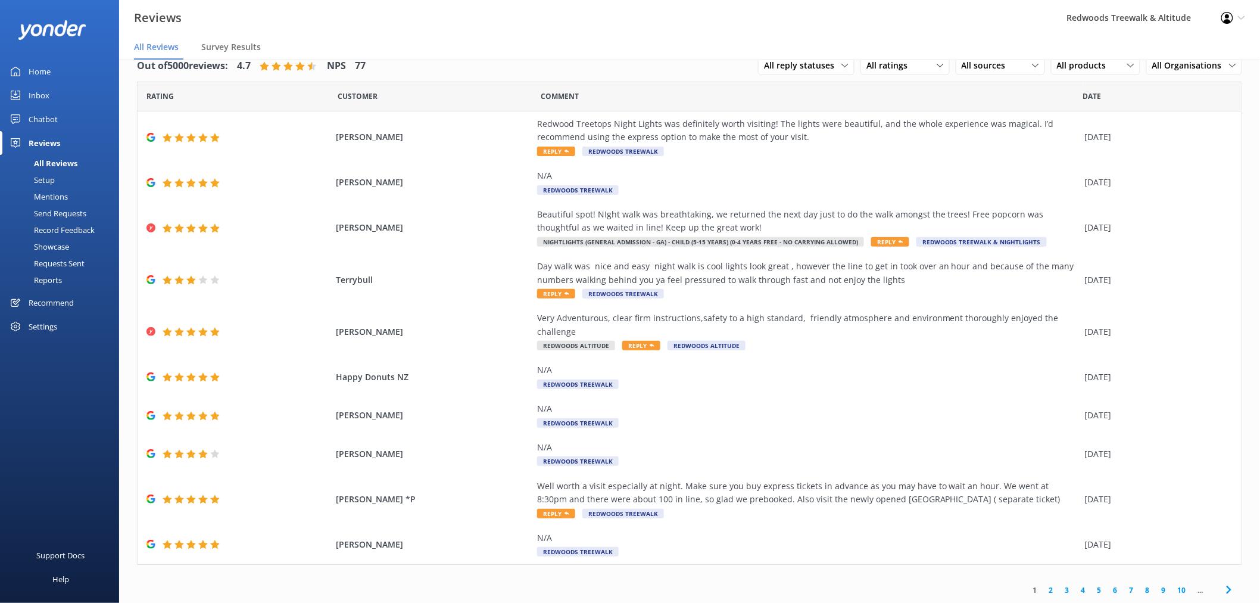
click at [1044, 590] on link "2" at bounding box center [1052, 589] width 16 height 11
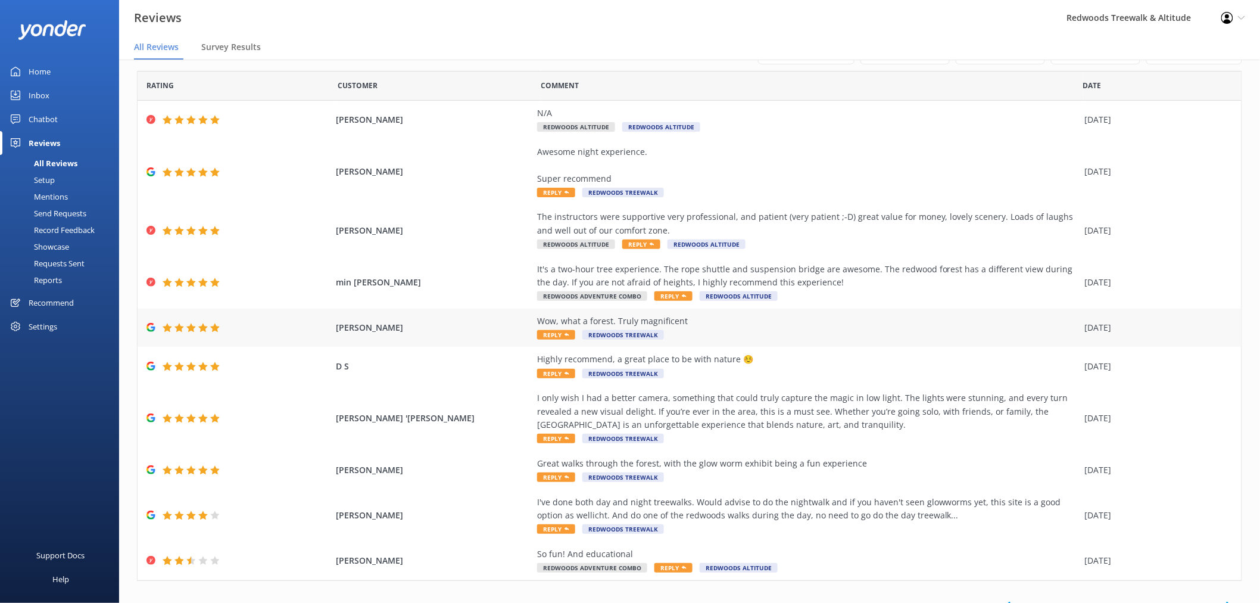
scroll to position [48, 0]
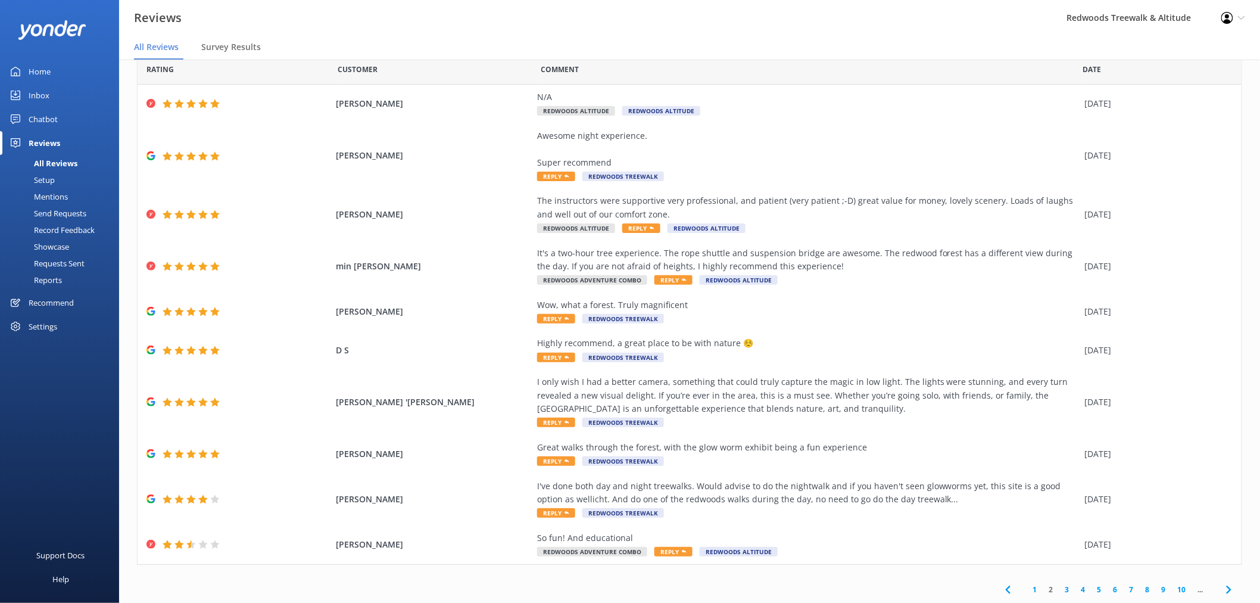
click at [1060, 586] on link "3" at bounding box center [1068, 589] width 16 height 11
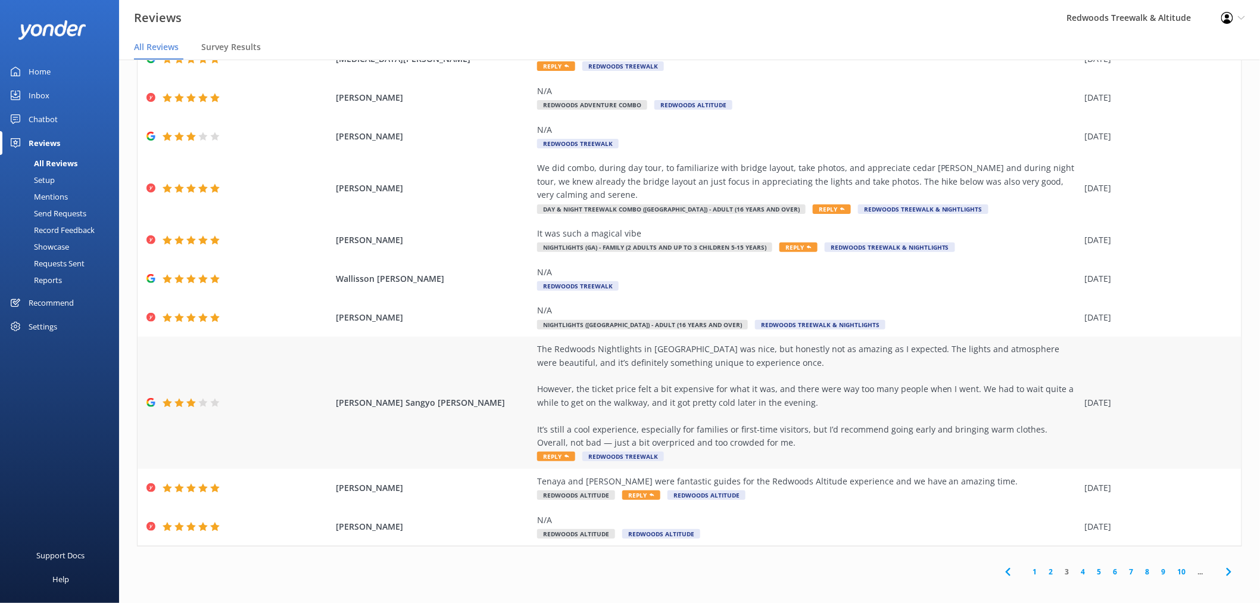
scroll to position [24, 0]
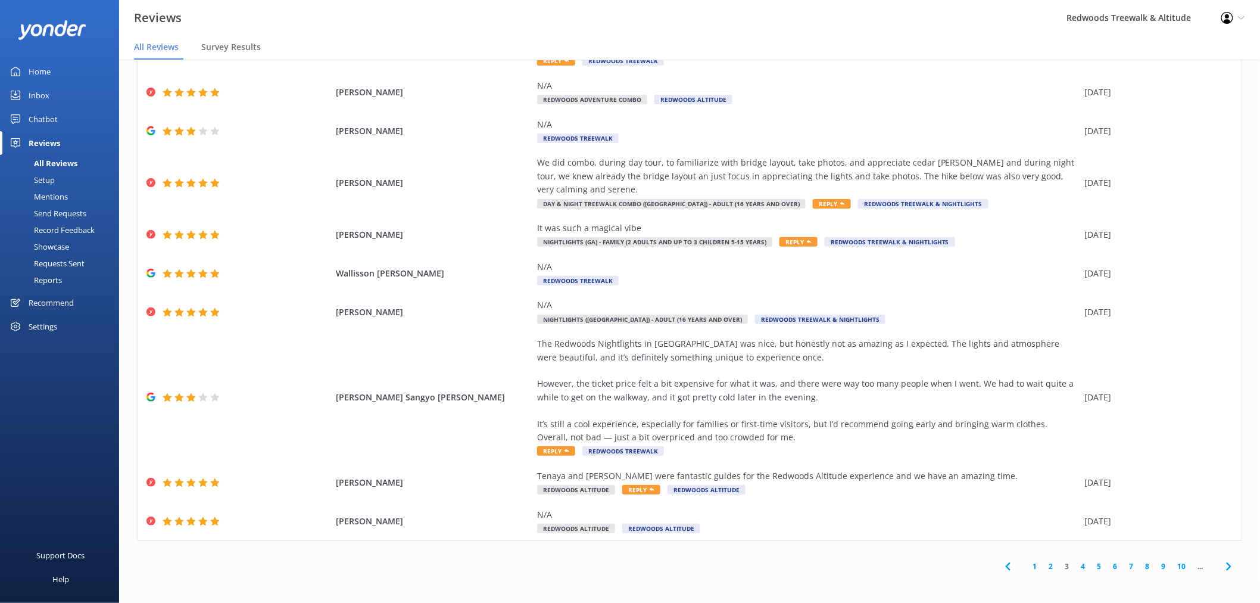
click at [1076, 565] on link "4" at bounding box center [1084, 566] width 16 height 11
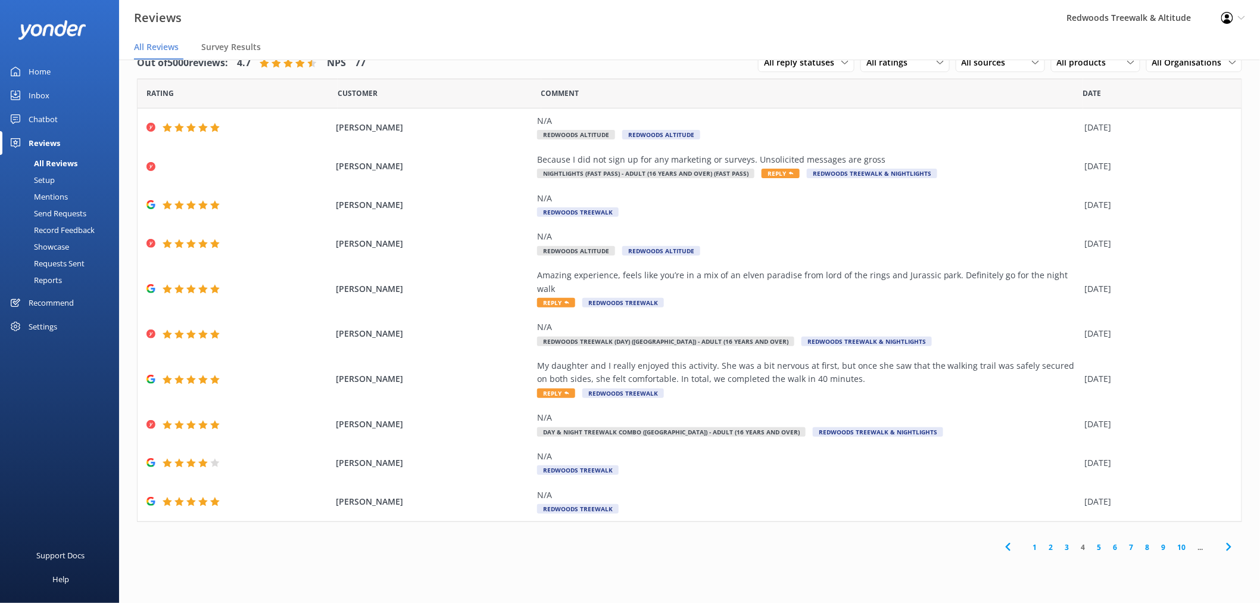
click at [51, 73] on link "Home" at bounding box center [59, 72] width 119 height 24
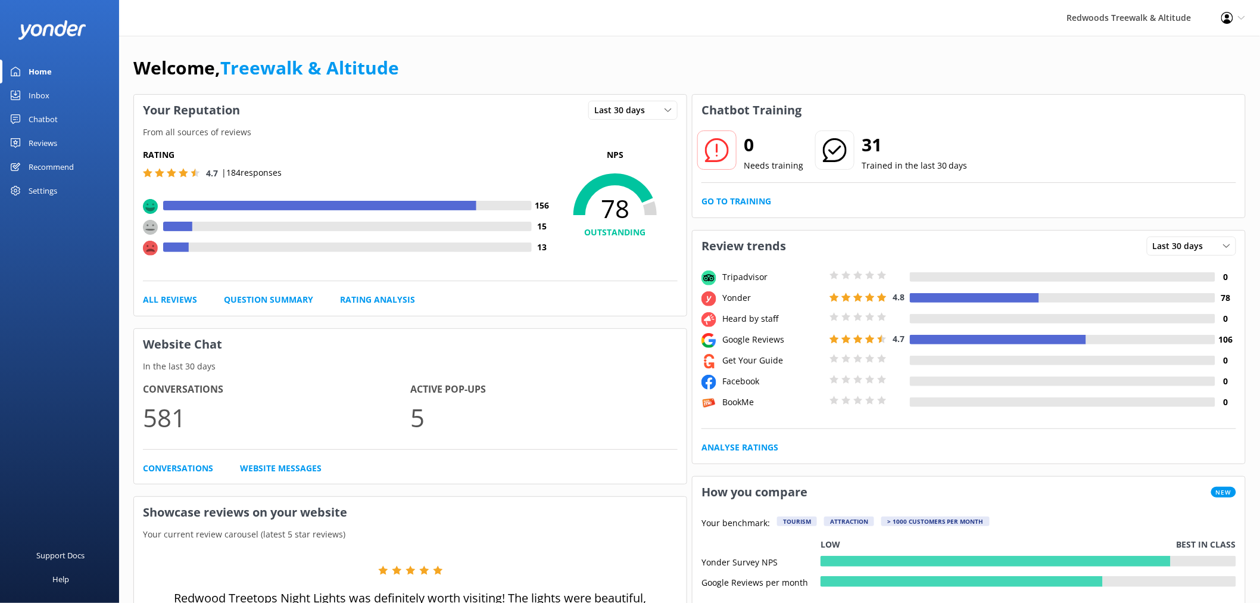
click at [67, 135] on link "Reviews" at bounding box center [59, 143] width 119 height 24
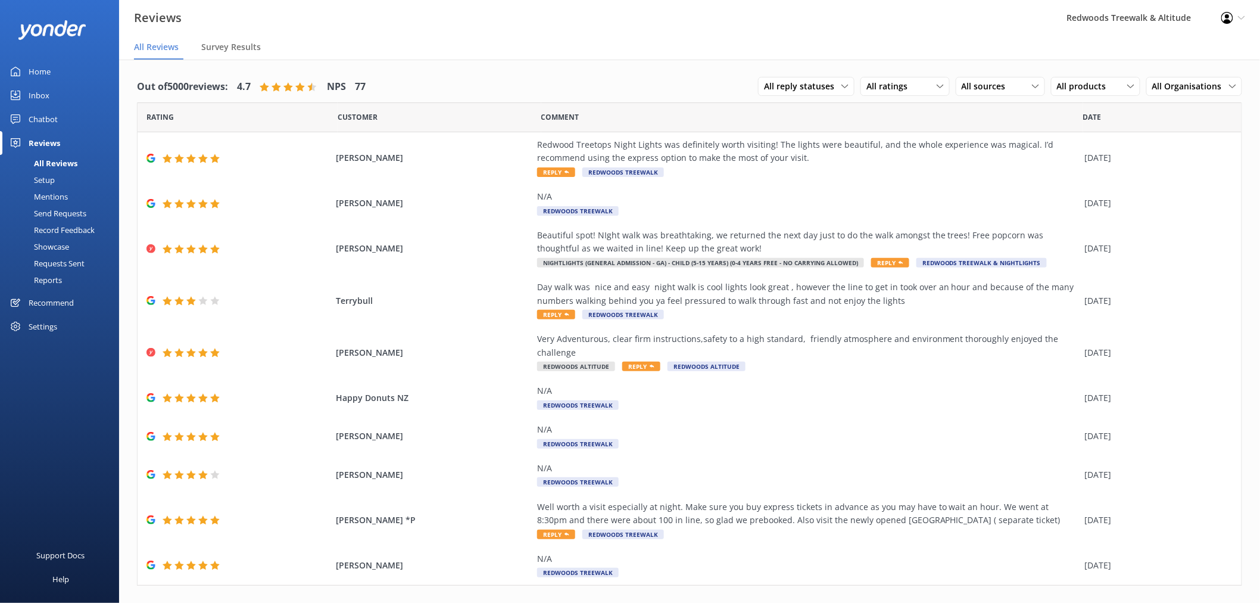
click at [61, 73] on link "Home" at bounding box center [59, 72] width 119 height 24
